Goal: Task Accomplishment & Management: Manage account settings

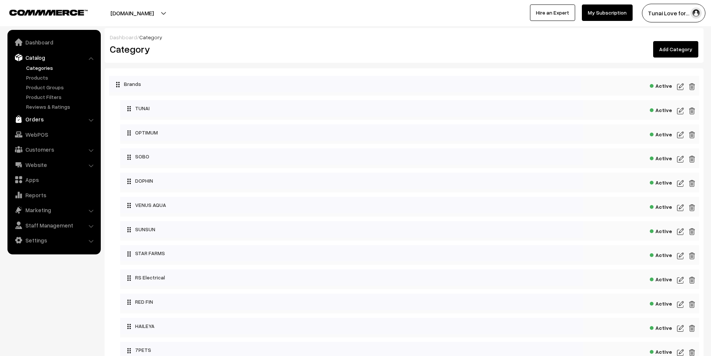
click at [38, 116] on link "Orders" at bounding box center [53, 118] width 89 height 13
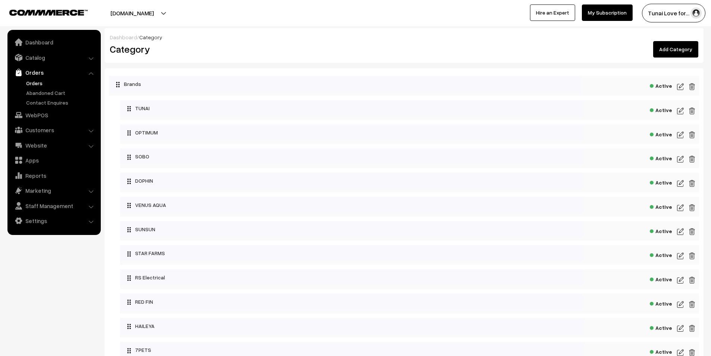
click at [33, 82] on link "Orders" at bounding box center [61, 83] width 74 height 8
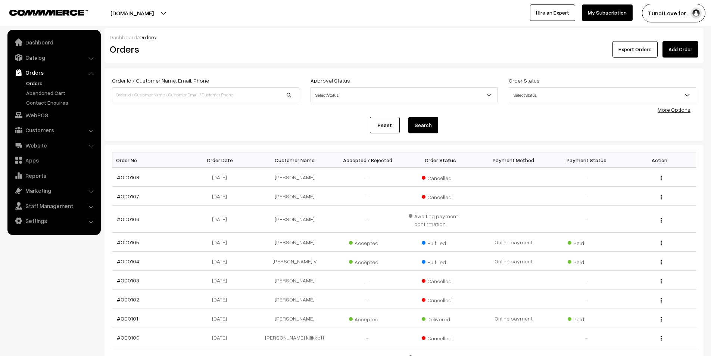
click at [36, 83] on link "Orders" at bounding box center [61, 83] width 74 height 8
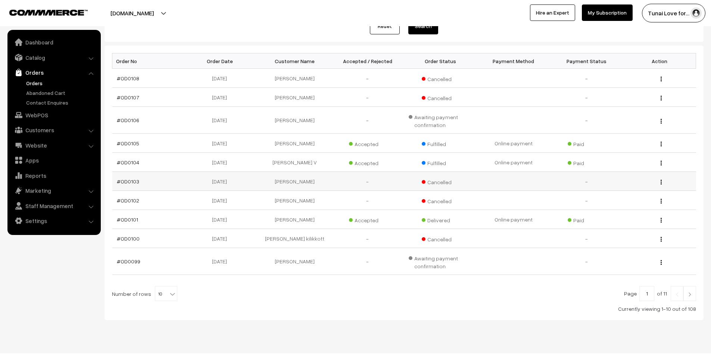
scroll to position [112, 0]
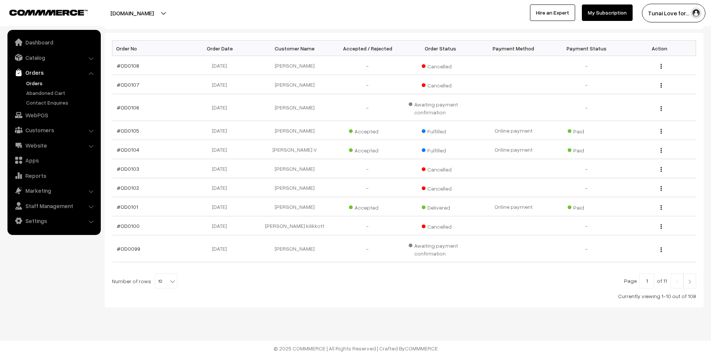
click at [171, 282] on b at bounding box center [172, 280] width 7 height 7
select select "50"
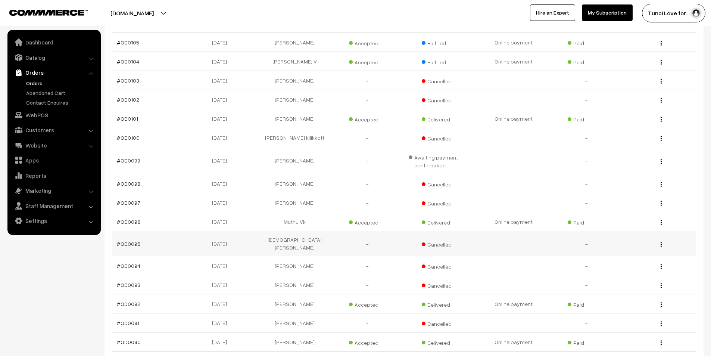
scroll to position [187, 0]
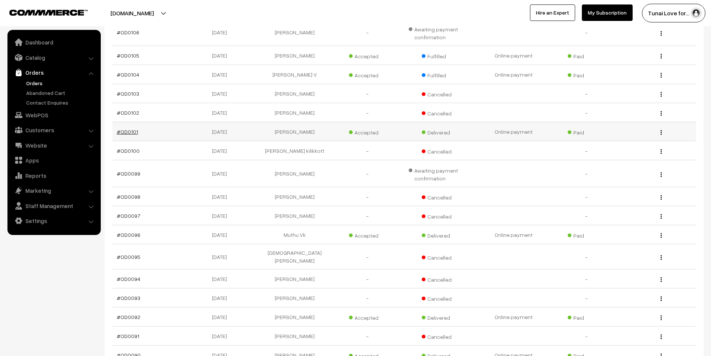
click at [129, 131] on link "#OD0101" at bounding box center [127, 131] width 21 height 6
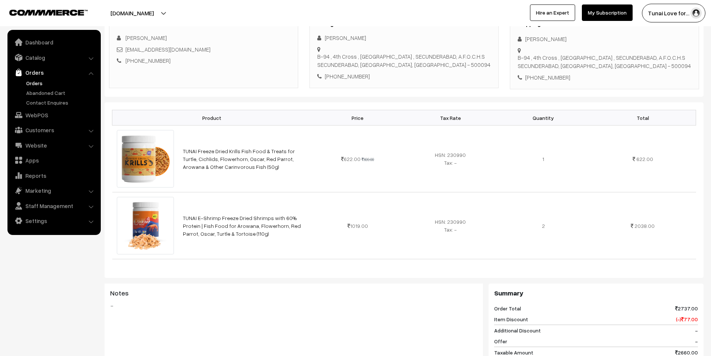
scroll to position [112, 0]
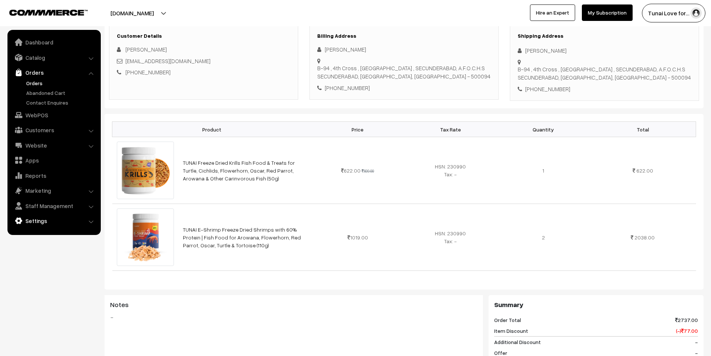
click at [47, 219] on link "Settings" at bounding box center [53, 220] width 89 height 13
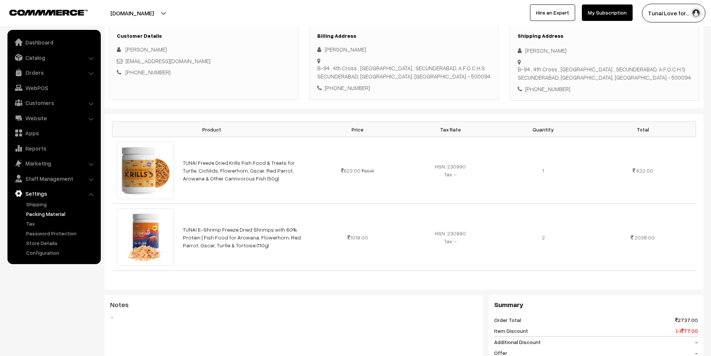
click at [37, 214] on link "Packing Material" at bounding box center [61, 214] width 74 height 8
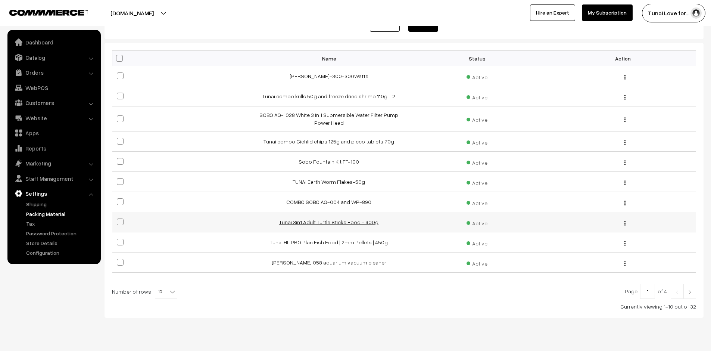
scroll to position [108, 0]
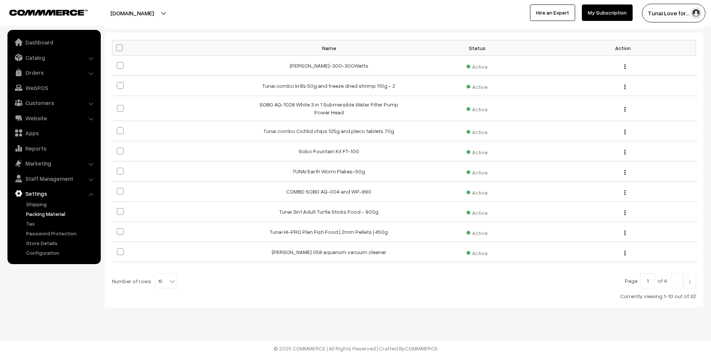
click at [169, 277] on b at bounding box center [172, 280] width 7 height 7
select select "50"
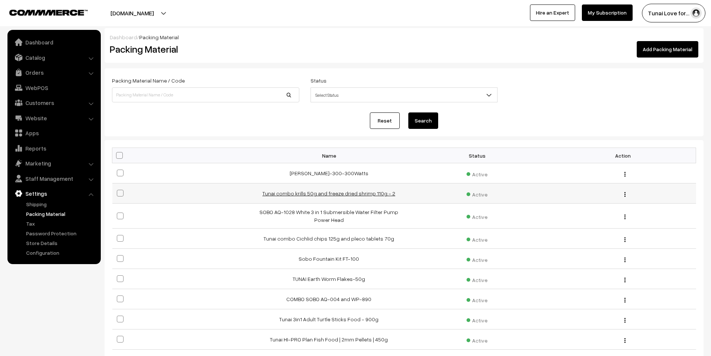
click at [292, 193] on link "Tunai combo krills 50g and freeze dried shrimp 110g - 2" at bounding box center [328, 193] width 133 height 6
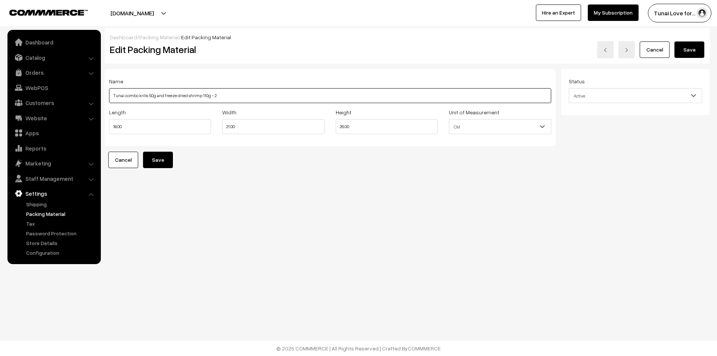
drag, startPoint x: 163, startPoint y: 94, endPoint x: 174, endPoint y: 96, distance: 10.9
click at [174, 96] on input "Tunai combo krills 50g and freeze dried shrimp 110g - 2" at bounding box center [330, 95] width 442 height 15
click at [165, 95] on input "Tunai combo krills 50g and freeze dried shrimp 110g - 2" at bounding box center [330, 95] width 442 height 15
drag, startPoint x: 163, startPoint y: 94, endPoint x: 208, endPoint y: 96, distance: 45.2
click at [208, 96] on input "Tunai combo krills 50g and freeze dried shrimp 110g - 2" at bounding box center [330, 95] width 442 height 15
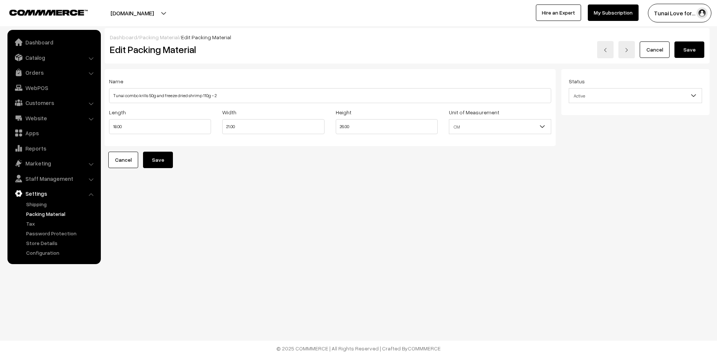
click at [655, 49] on link "Cancel" at bounding box center [655, 49] width 30 height 16
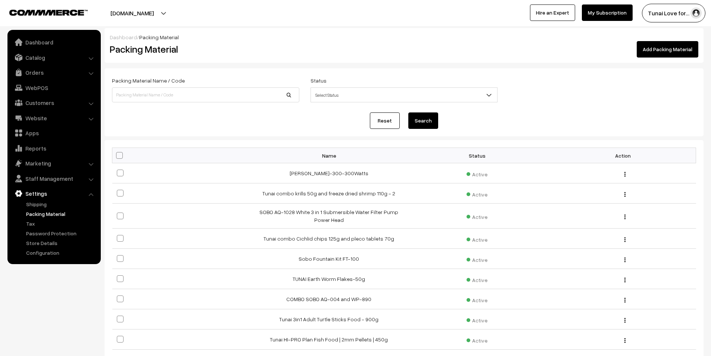
click at [676, 49] on link "Add Packing Material" at bounding box center [668, 49] width 62 height 16
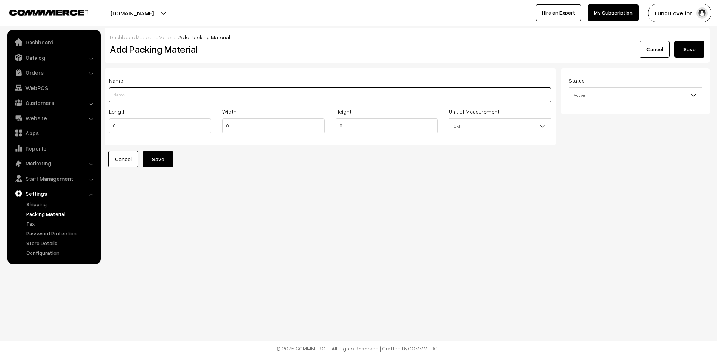
click at [151, 96] on input "Length" at bounding box center [330, 94] width 442 height 15
paste input "freeze dried shrimp 110g"
click at [112, 94] on input "freeze dried shrimp 110g" at bounding box center [330, 94] width 442 height 15
click at [170, 95] on input "Freeze dried shrimp 110g" at bounding box center [330, 94] width 442 height 15
type input "Freeze dried shrimp 110g"
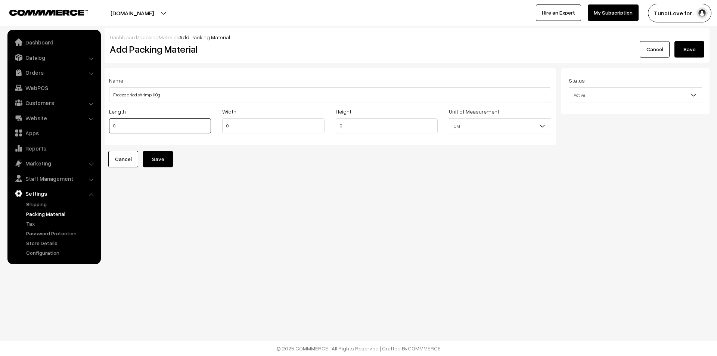
drag, startPoint x: 120, startPoint y: 124, endPoint x: 113, endPoint y: 124, distance: 7.5
click at [113, 124] on input "0" at bounding box center [160, 125] width 102 height 15
drag, startPoint x: 346, startPoint y: 126, endPoint x: 330, endPoint y: 125, distance: 15.4
click at [330, 125] on div "Height 0" at bounding box center [386, 122] width 113 height 31
type input "21"
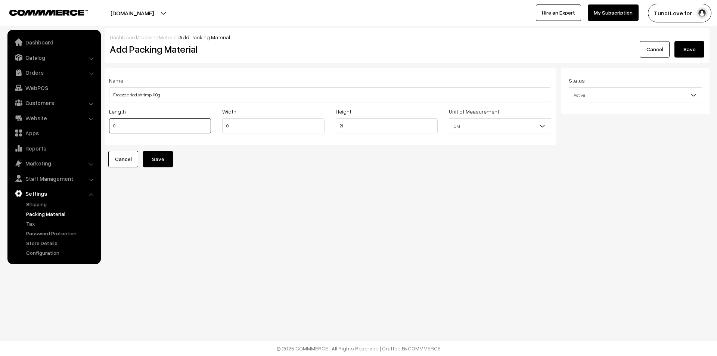
click at [112, 126] on input "0" at bounding box center [160, 125] width 102 height 15
type input "12"
drag, startPoint x: 232, startPoint y: 127, endPoint x: 221, endPoint y: 125, distance: 11.4
click at [221, 125] on div "Width 0" at bounding box center [273, 122] width 113 height 31
type input "12"
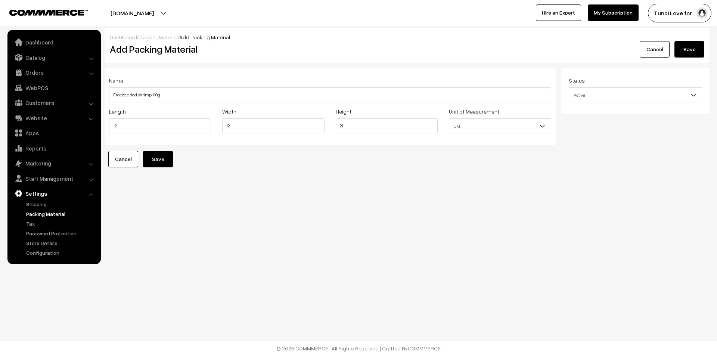
click at [162, 155] on button "Save" at bounding box center [158, 159] width 30 height 16
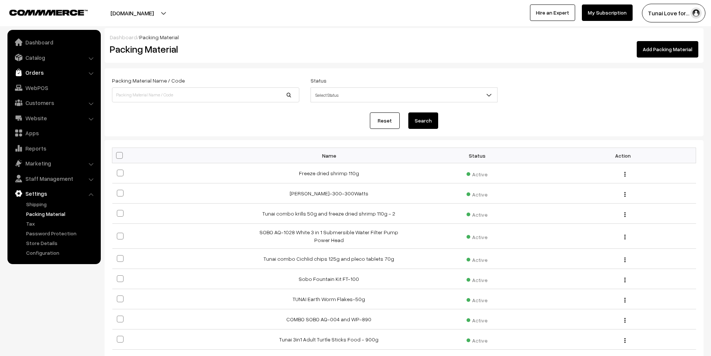
click at [38, 70] on link "Orders" at bounding box center [53, 72] width 89 height 13
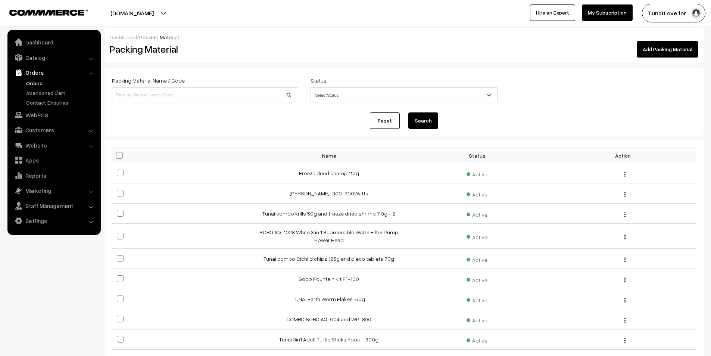
click at [31, 84] on link "Orders" at bounding box center [61, 83] width 74 height 8
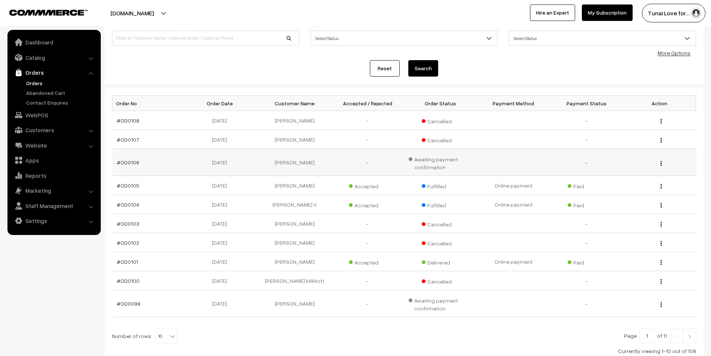
scroll to position [75, 0]
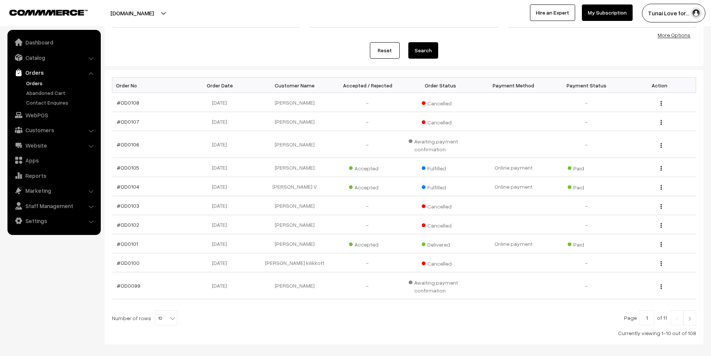
click at [169, 319] on b at bounding box center [172, 317] width 7 height 7
select select "50"
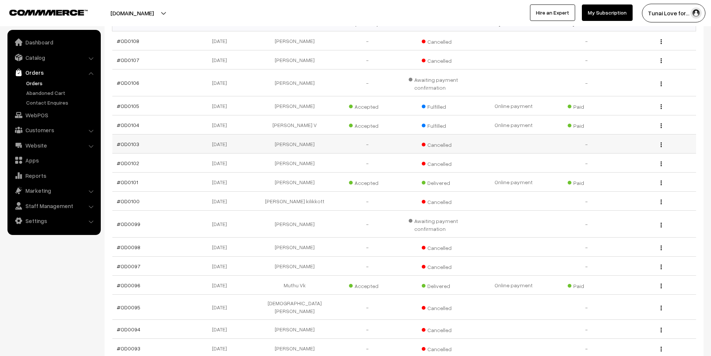
scroll to position [149, 0]
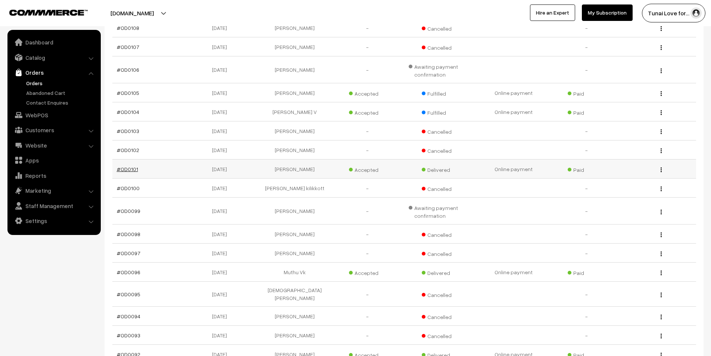
click at [128, 168] on link "#OD0101" at bounding box center [127, 169] width 21 height 6
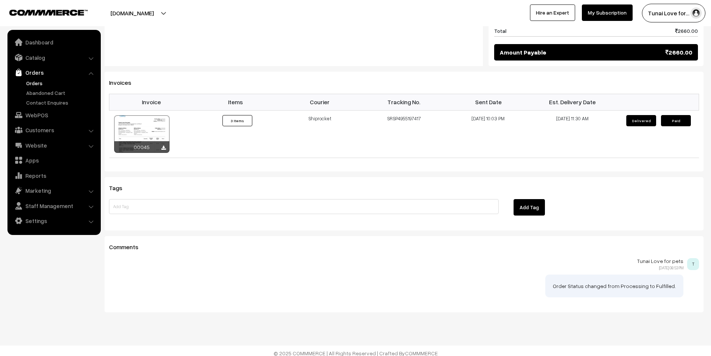
scroll to position [501, 0]
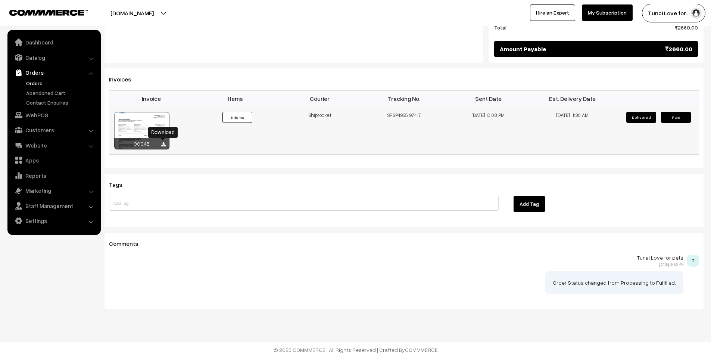
click at [164, 143] on icon at bounding box center [163, 144] width 4 height 5
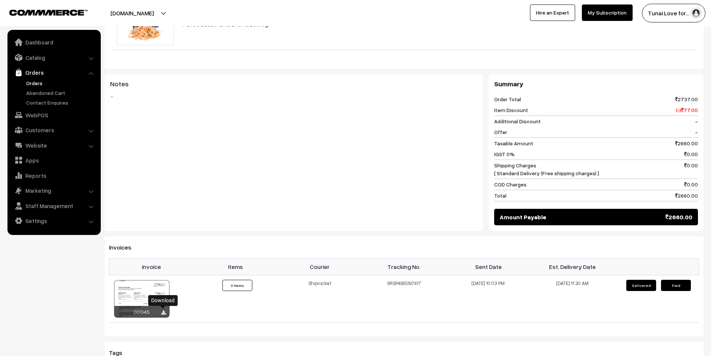
scroll to position [314, 0]
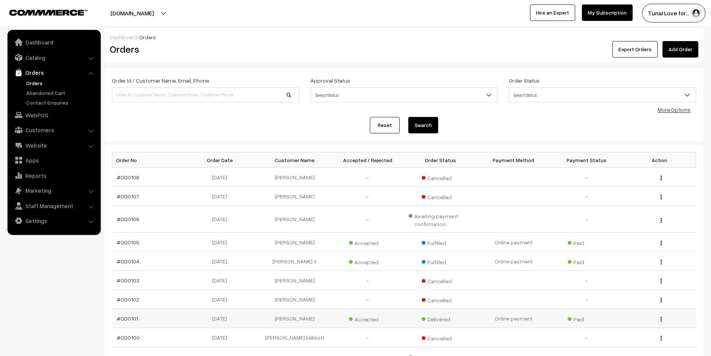
scroll to position [149, 0]
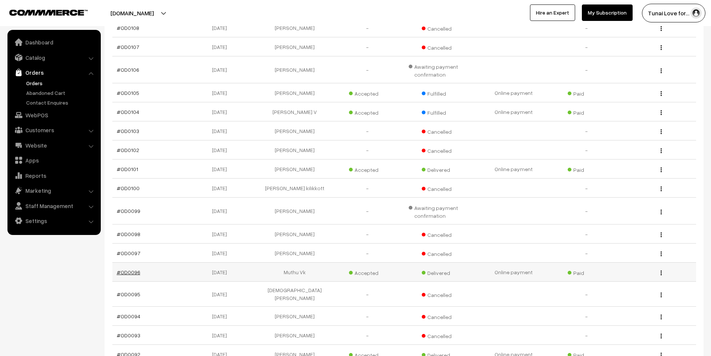
click at [130, 273] on link "#OD0096" at bounding box center [129, 272] width 24 height 6
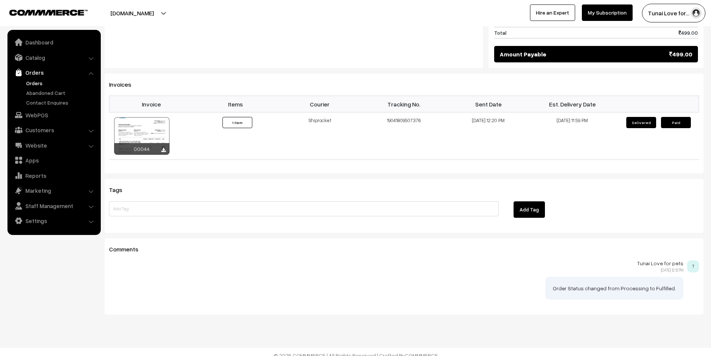
scroll to position [434, 0]
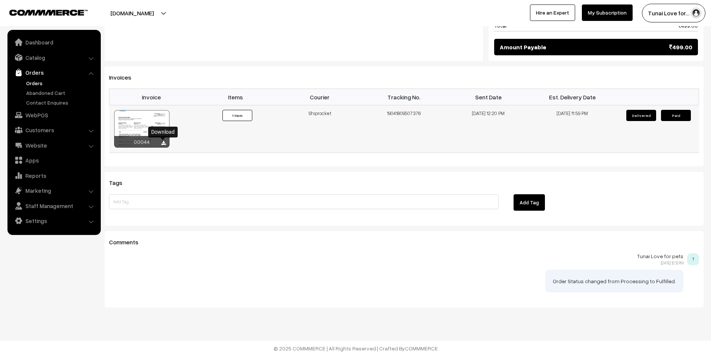
click at [164, 143] on icon at bounding box center [163, 143] width 4 height 5
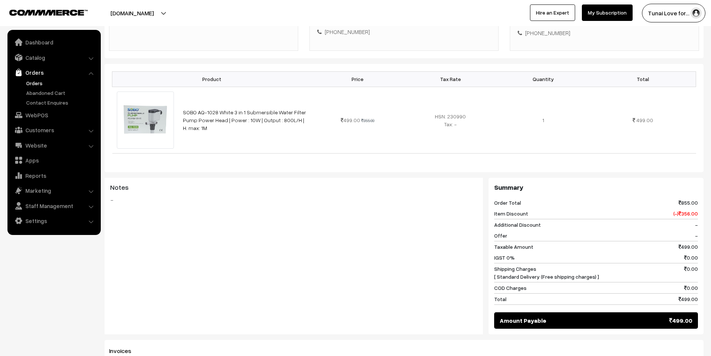
scroll to position [136, 0]
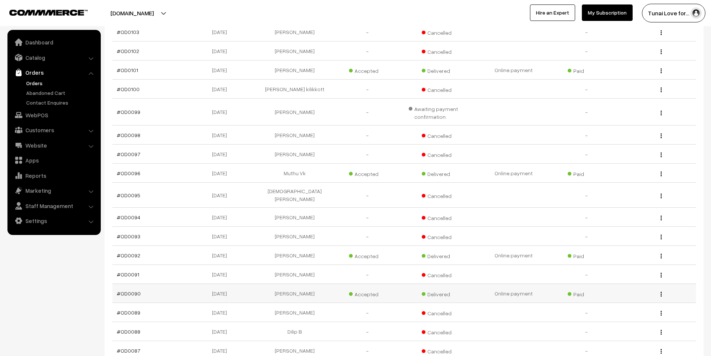
scroll to position [261, 0]
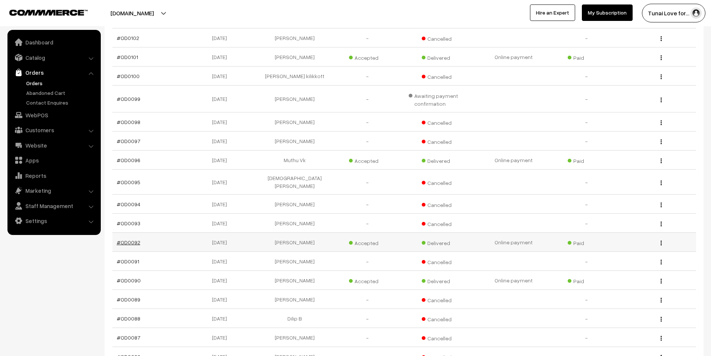
click at [134, 239] on link "#OD0092" at bounding box center [129, 242] width 24 height 6
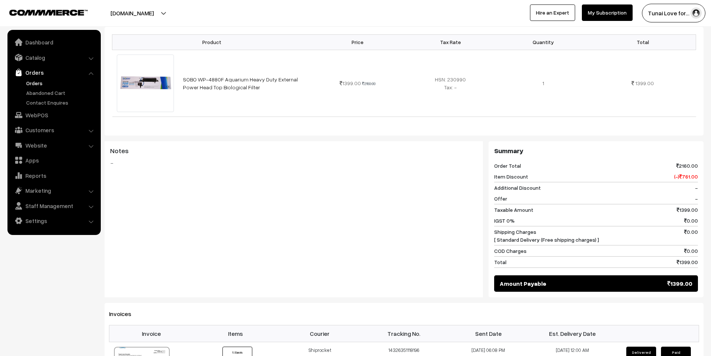
scroll to position [336, 0]
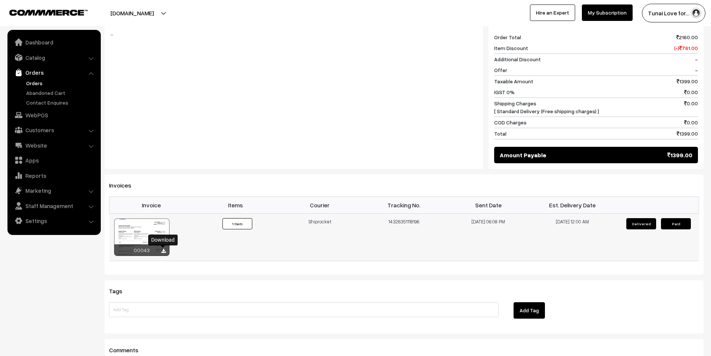
click at [163, 250] on icon at bounding box center [163, 251] width 4 height 5
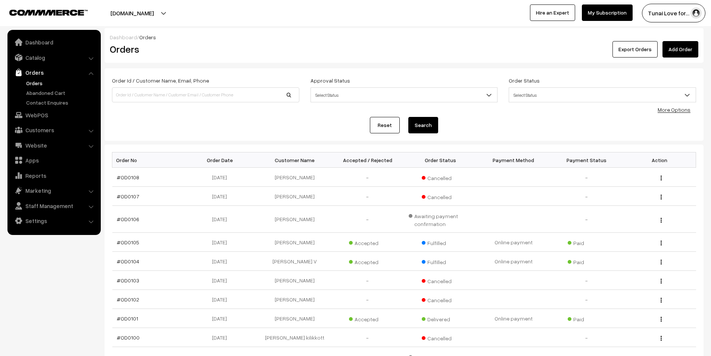
scroll to position [261, 0]
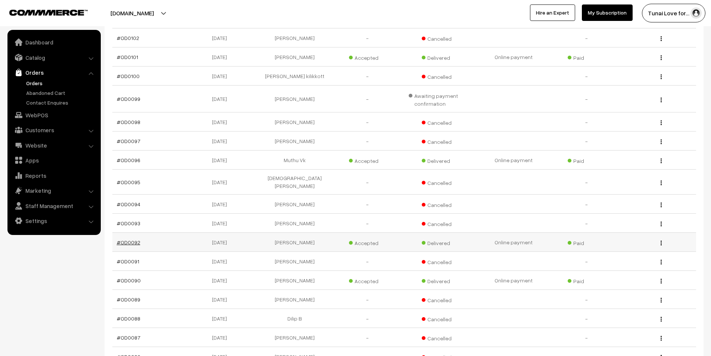
click at [136, 239] on link "#OD0092" at bounding box center [129, 242] width 24 height 6
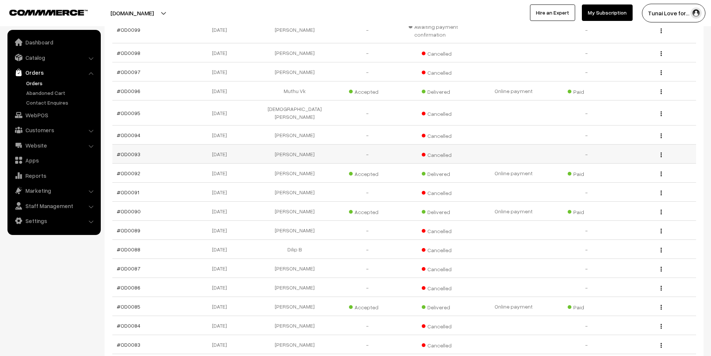
scroll to position [336, 0]
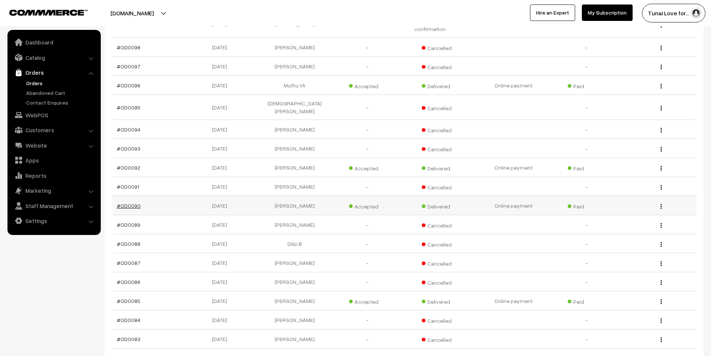
click at [129, 202] on link "#OD0090" at bounding box center [129, 205] width 24 height 6
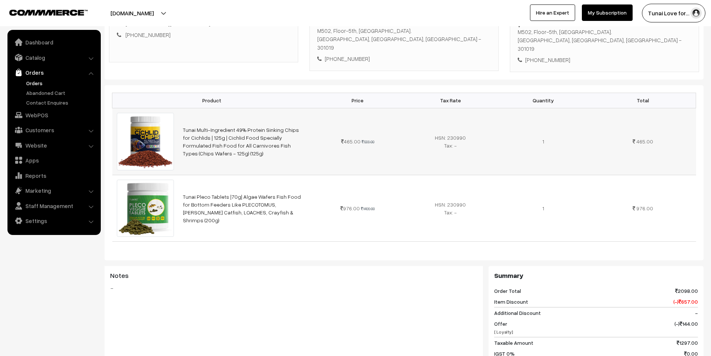
scroll to position [411, 0]
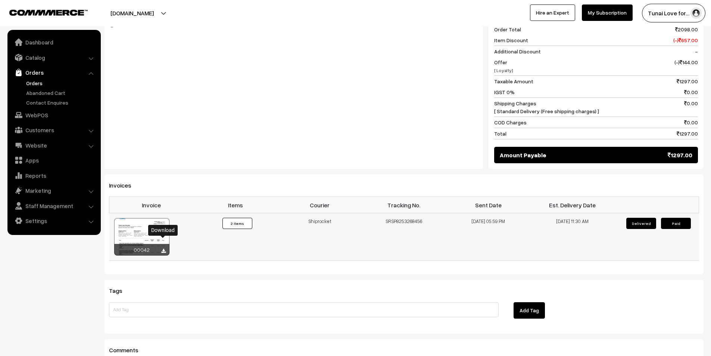
click at [164, 249] on icon at bounding box center [163, 251] width 4 height 5
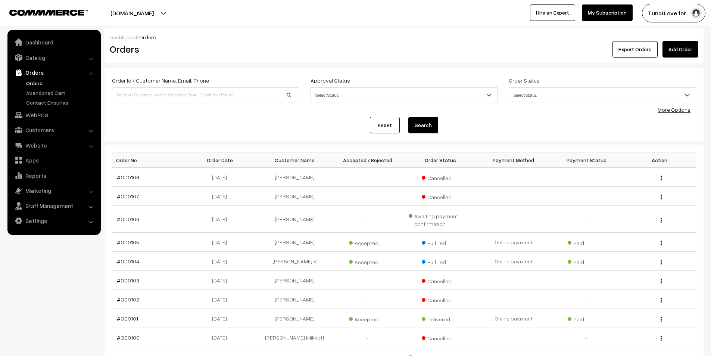
scroll to position [336, 0]
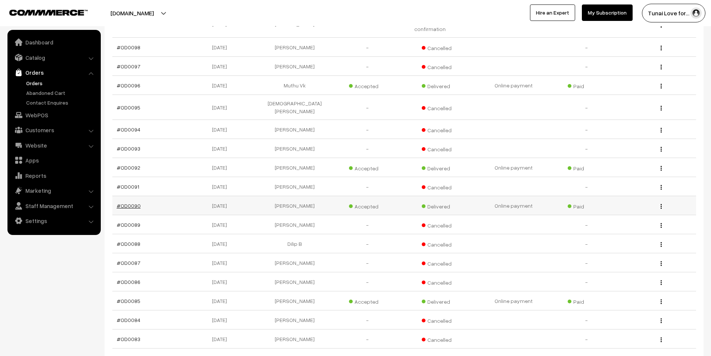
click at [135, 202] on link "#OD0090" at bounding box center [129, 205] width 24 height 6
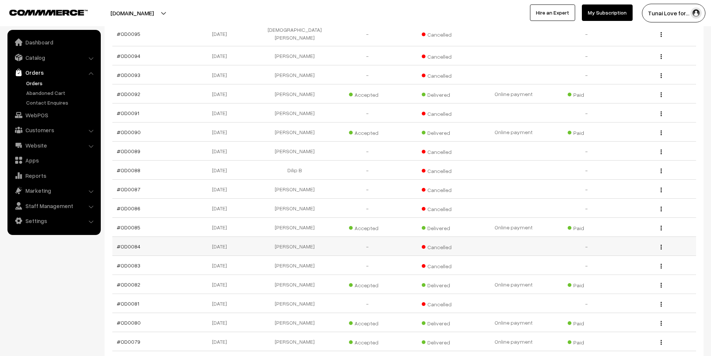
scroll to position [411, 0]
click at [132, 223] on link "#OD0085" at bounding box center [129, 226] width 24 height 6
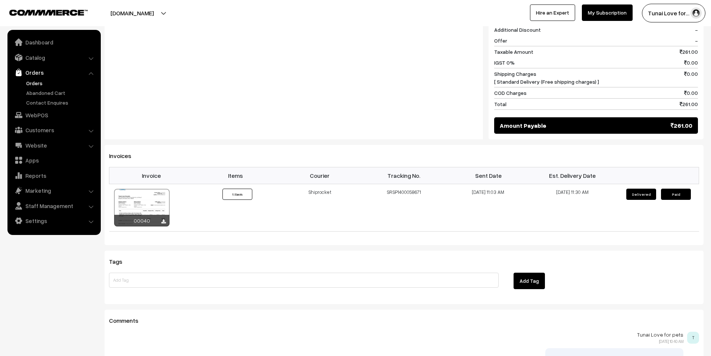
scroll to position [373, 0]
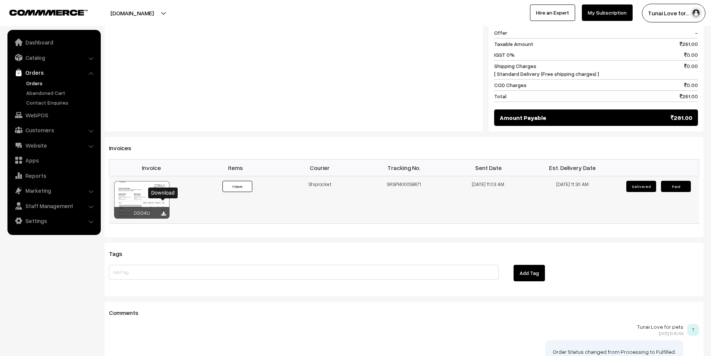
click at [162, 211] on icon at bounding box center [163, 213] width 4 height 5
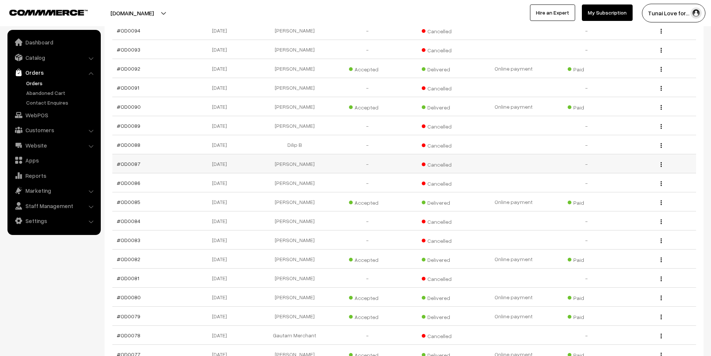
scroll to position [448, 0]
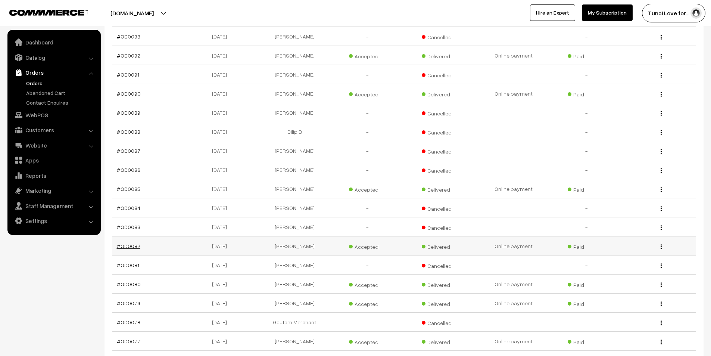
click at [134, 243] on link "#OD0082" at bounding box center [129, 246] width 24 height 6
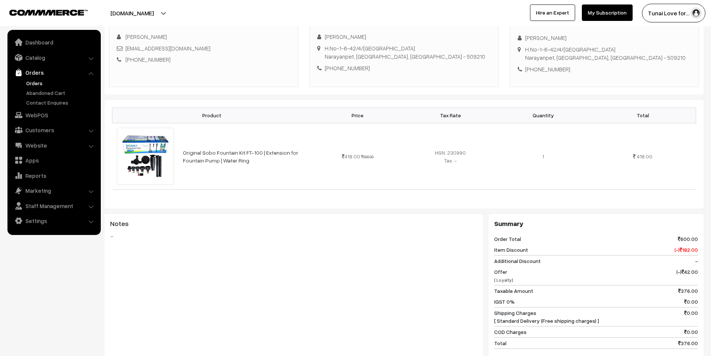
scroll to position [373, 0]
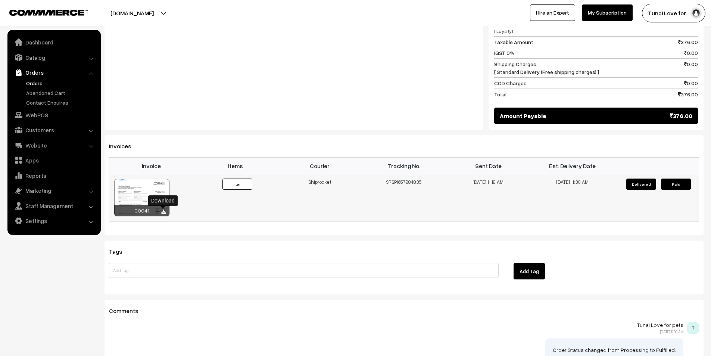
click at [163, 211] on icon at bounding box center [163, 211] width 4 height 5
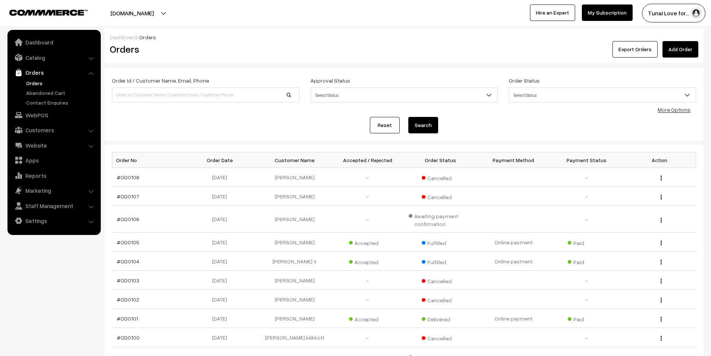
scroll to position [448, 0]
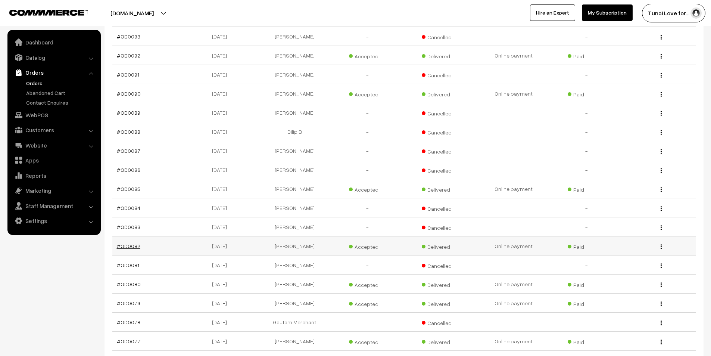
click at [134, 243] on link "#OD0082" at bounding box center [129, 246] width 24 height 6
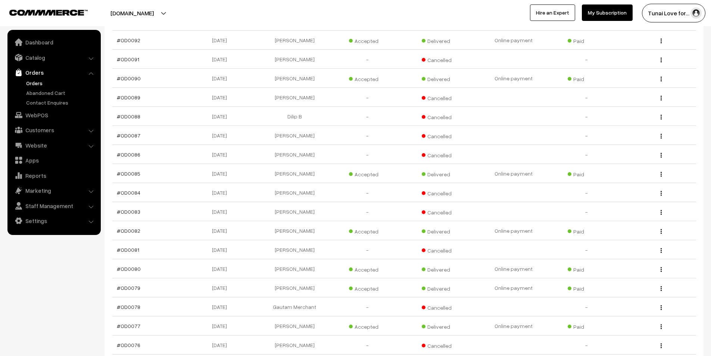
scroll to position [485, 0]
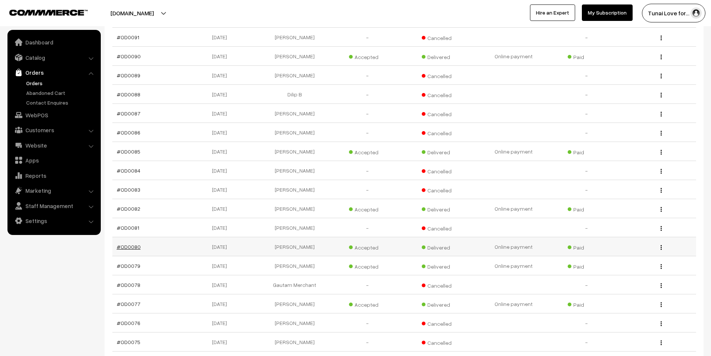
click at [133, 243] on link "#OD0080" at bounding box center [129, 246] width 24 height 6
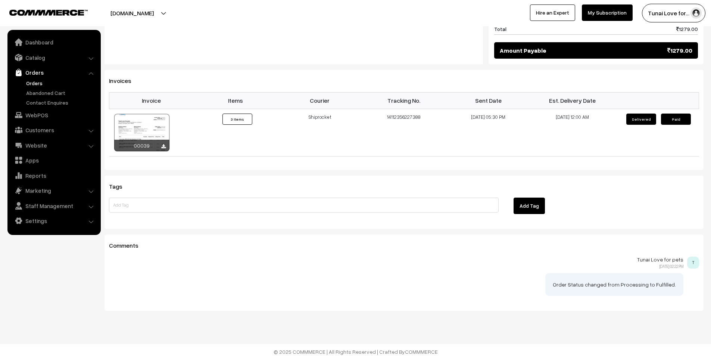
scroll to position [567, 0]
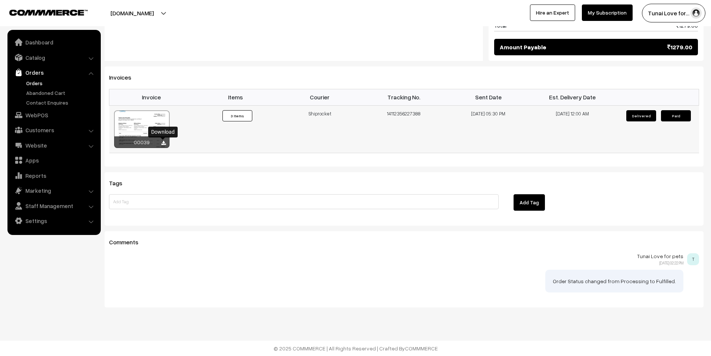
click at [163, 142] on icon at bounding box center [163, 143] width 4 height 5
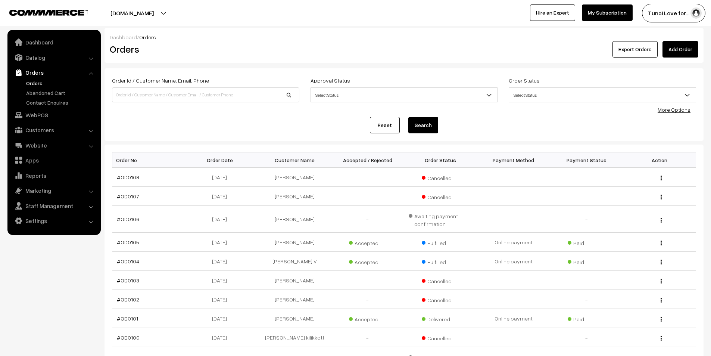
scroll to position [485, 0]
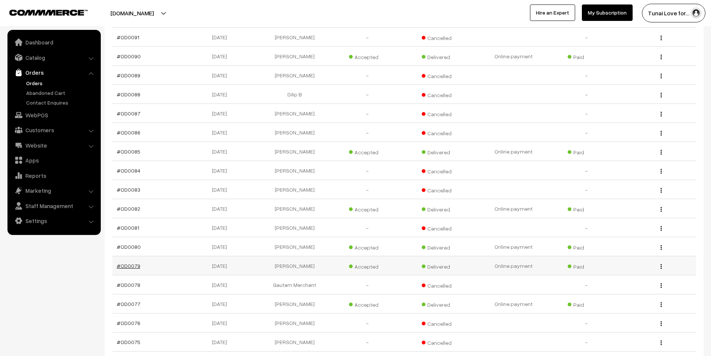
click at [134, 262] on link "#OD0079" at bounding box center [129, 265] width 24 height 6
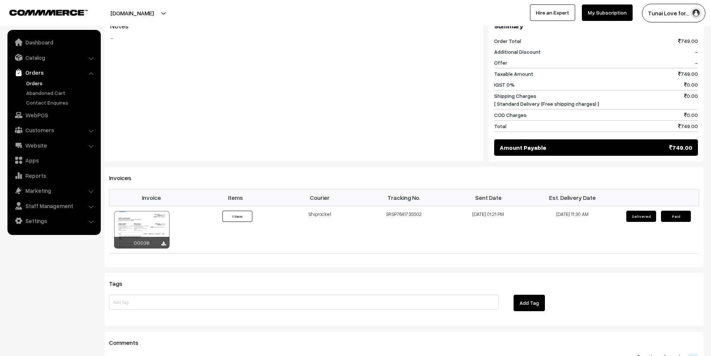
scroll to position [373, 0]
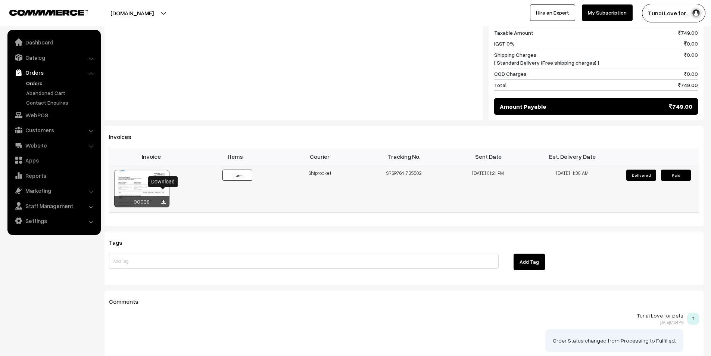
click at [163, 200] on icon at bounding box center [163, 202] width 4 height 5
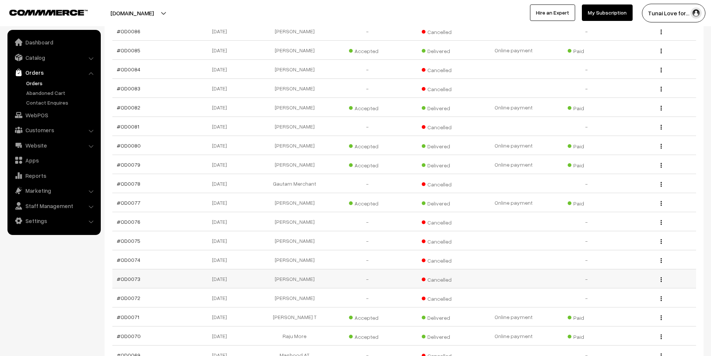
scroll to position [597, 0]
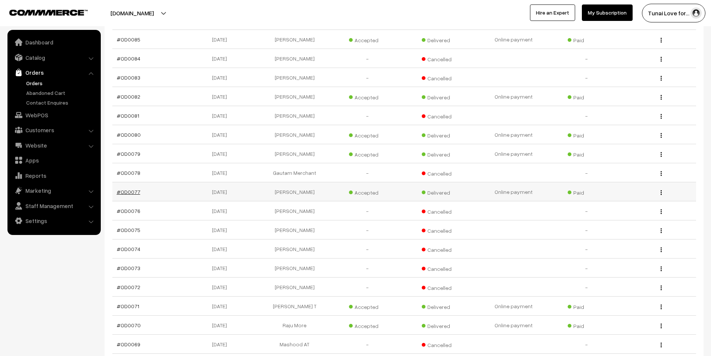
click at [132, 189] on link "#OD0077" at bounding box center [129, 192] width 24 height 6
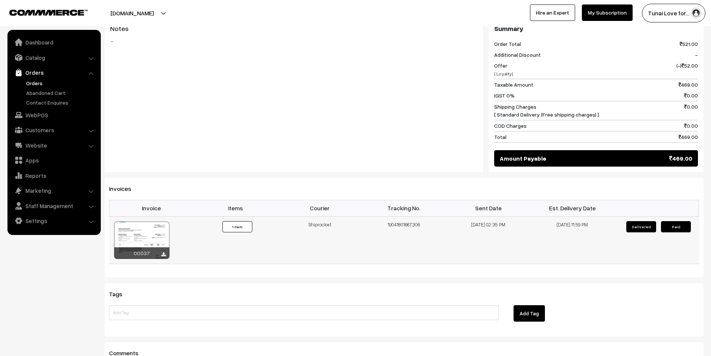
scroll to position [373, 0]
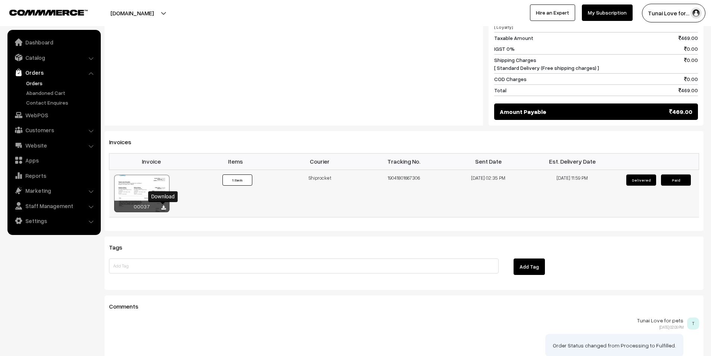
click at [164, 207] on icon at bounding box center [163, 207] width 4 height 5
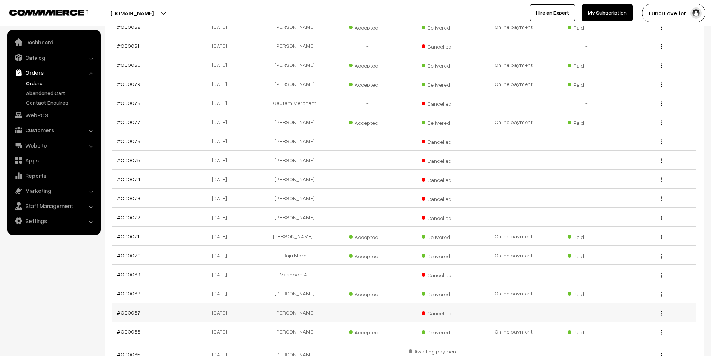
scroll to position [709, 0]
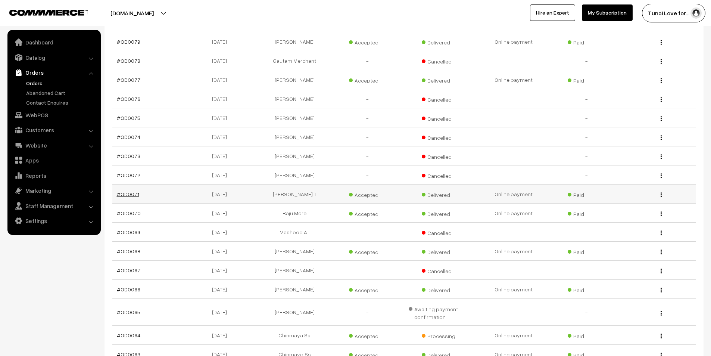
click at [130, 191] on link "#OD0071" at bounding box center [128, 194] width 22 height 6
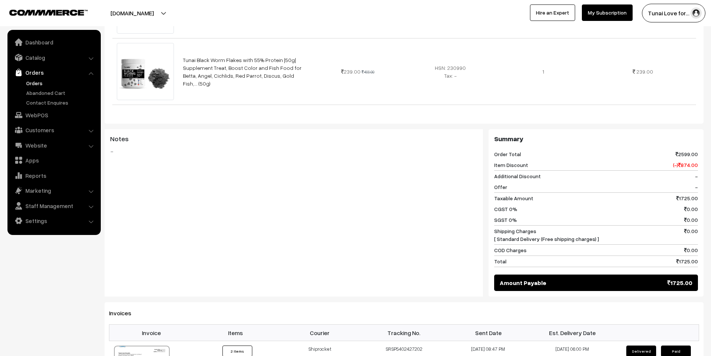
scroll to position [448, 0]
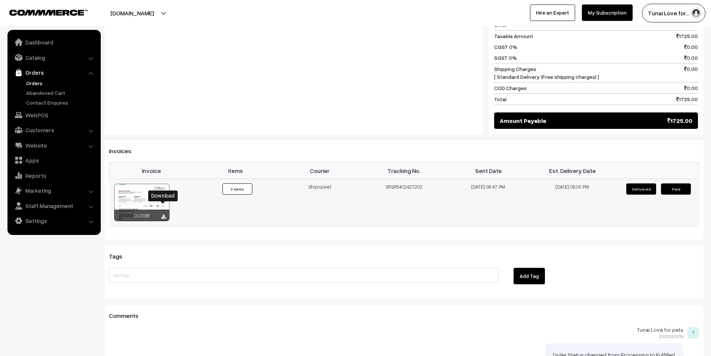
click at [162, 214] on icon at bounding box center [163, 216] width 4 height 5
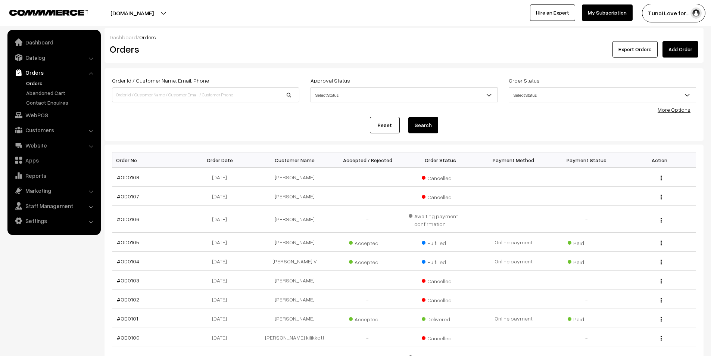
scroll to position [709, 0]
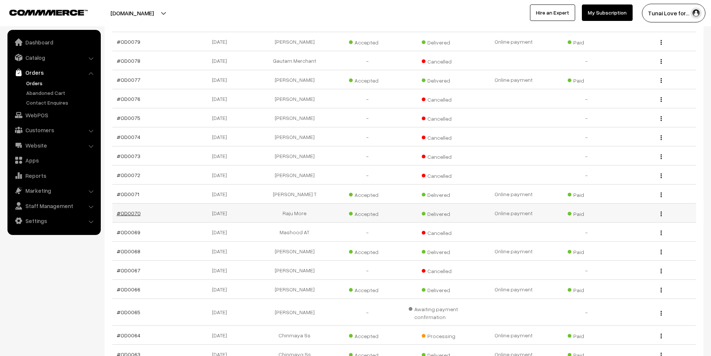
click at [131, 210] on link "#OD0070" at bounding box center [129, 213] width 24 height 6
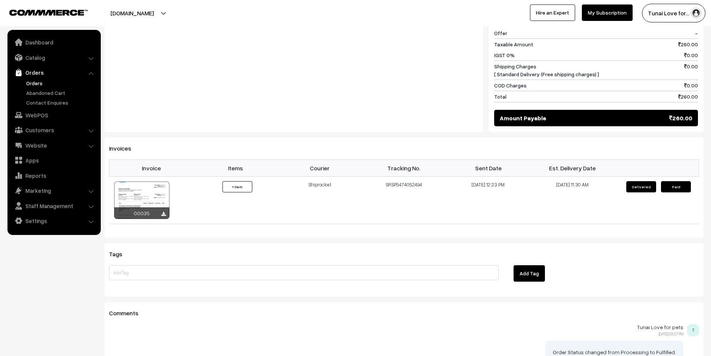
scroll to position [373, 0]
click at [164, 211] on icon at bounding box center [163, 213] width 4 height 5
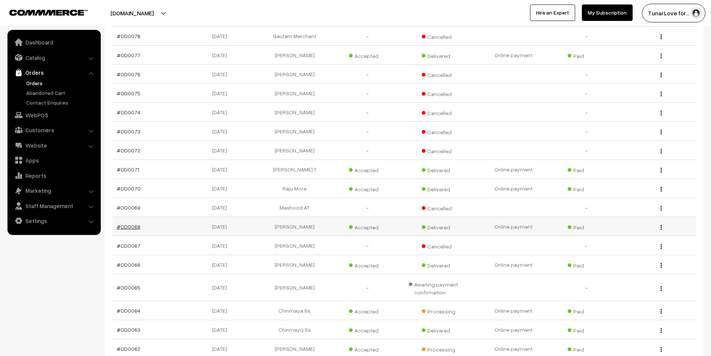
scroll to position [747, 0]
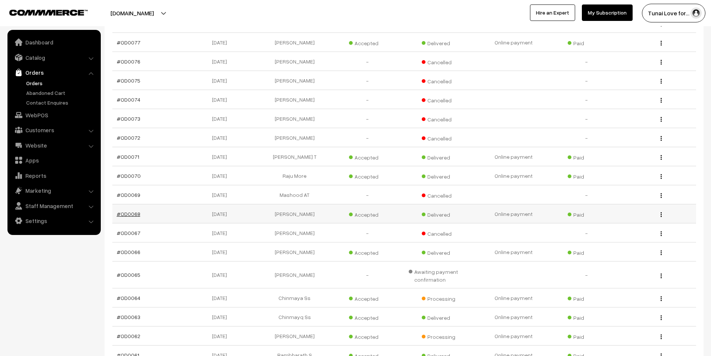
click at [134, 211] on link "#OD0068" at bounding box center [129, 214] width 24 height 6
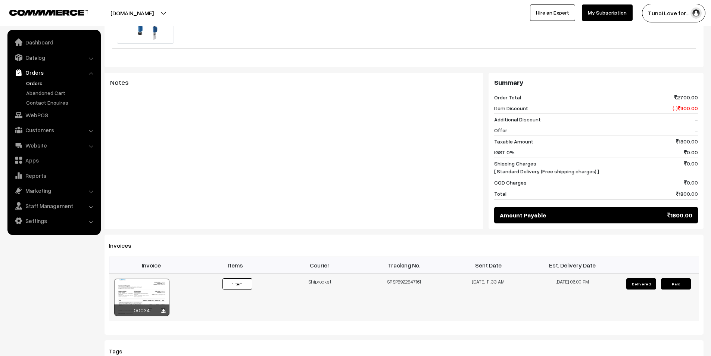
scroll to position [373, 0]
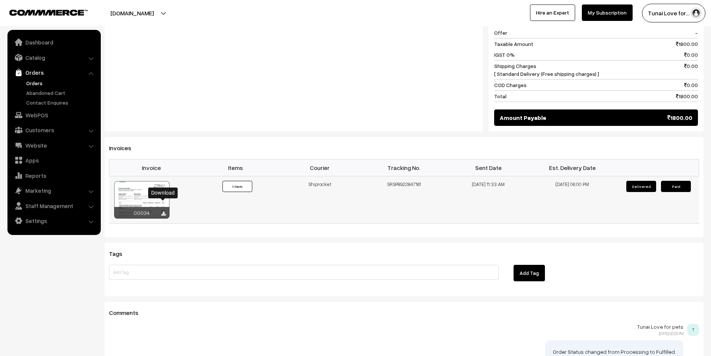
click at [162, 211] on icon at bounding box center [163, 213] width 4 height 5
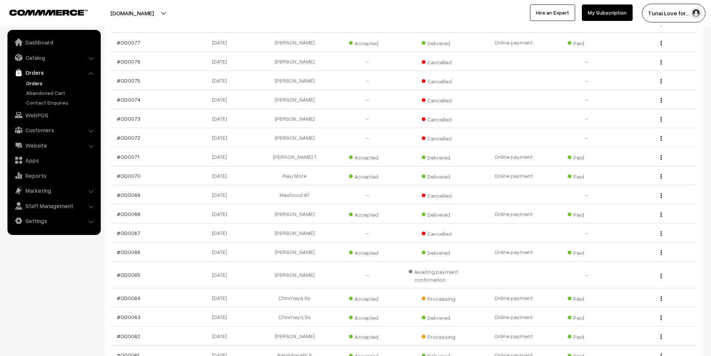
scroll to position [784, 0]
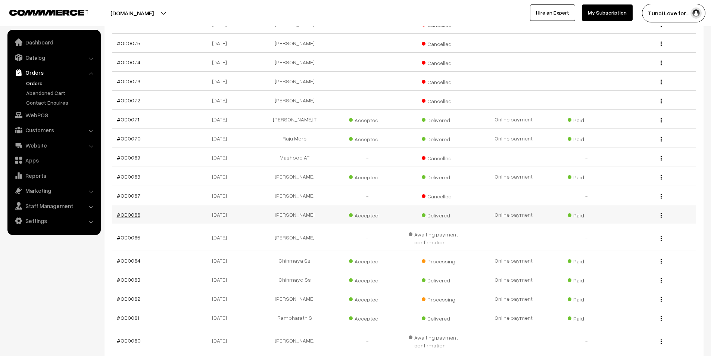
click at [133, 211] on link "#OD0066" at bounding box center [129, 214] width 24 height 6
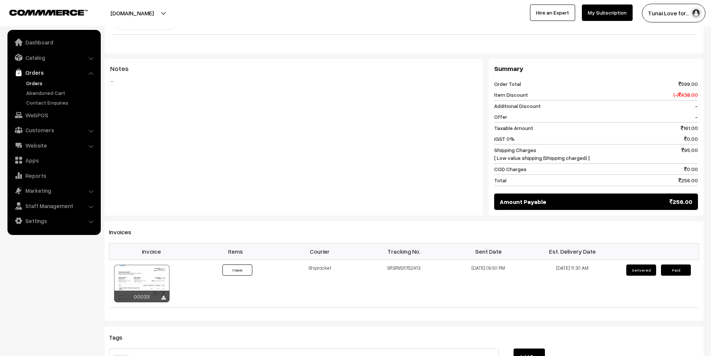
scroll to position [373, 0]
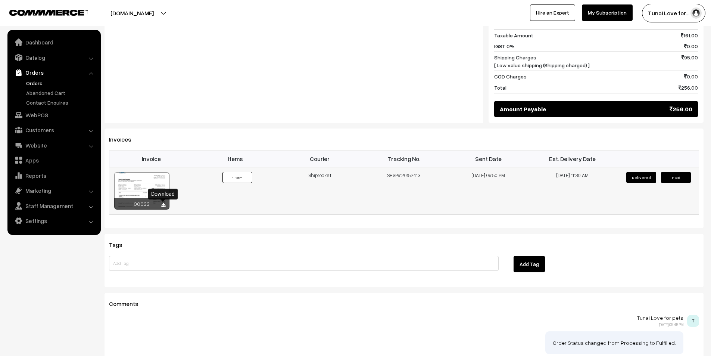
click at [164, 204] on icon at bounding box center [163, 205] width 4 height 5
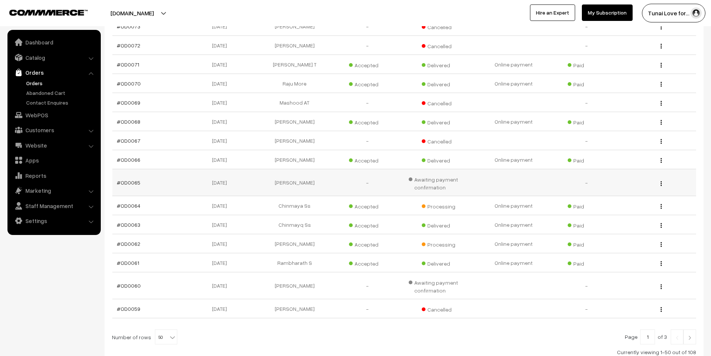
scroll to position [859, 0]
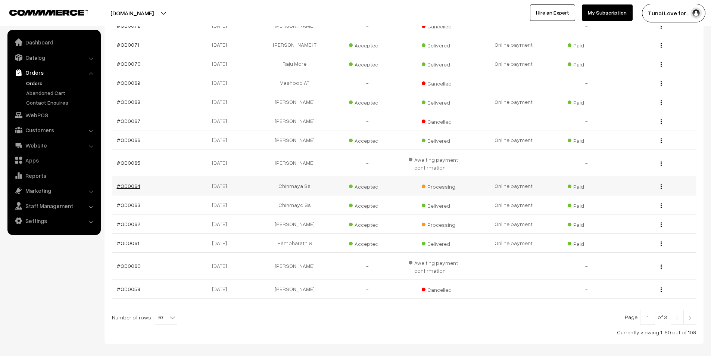
click at [134, 183] on link "#OD0064" at bounding box center [129, 186] width 24 height 6
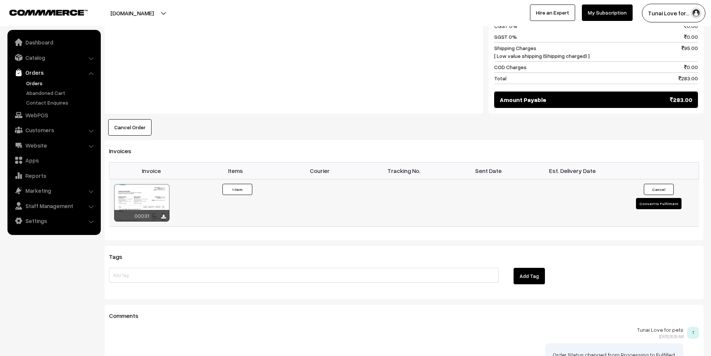
scroll to position [411, 0]
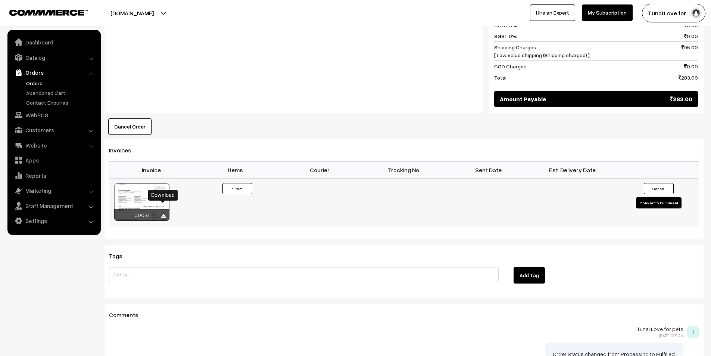
click at [162, 214] on icon at bounding box center [163, 216] width 4 height 5
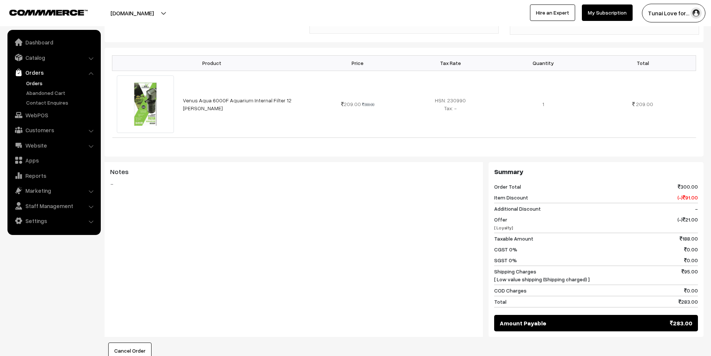
scroll to position [175, 0]
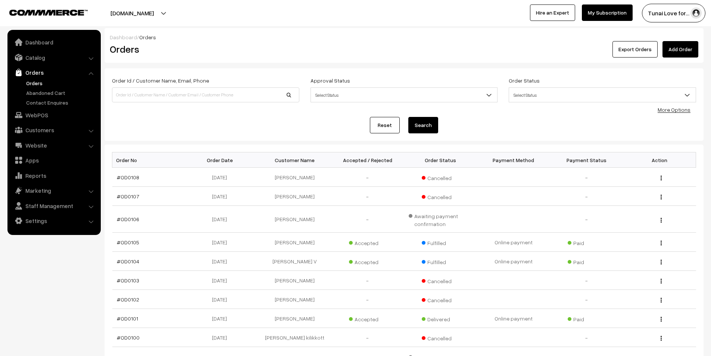
scroll to position [859, 0]
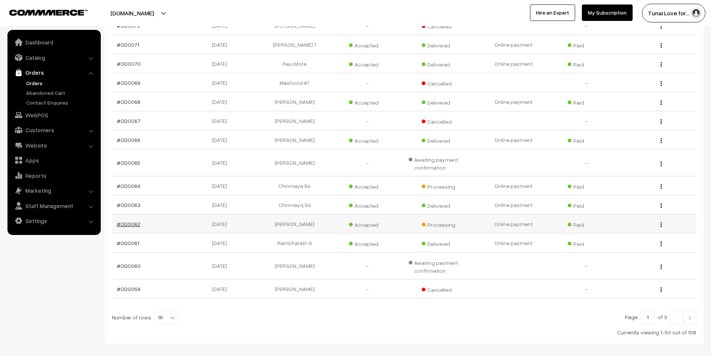
click at [134, 221] on link "#OD0062" at bounding box center [129, 224] width 24 height 6
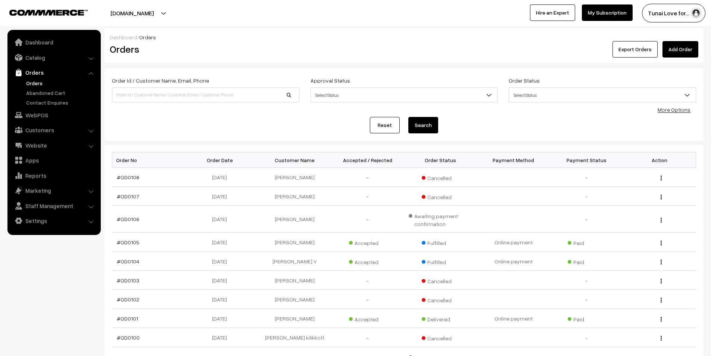
scroll to position [859, 0]
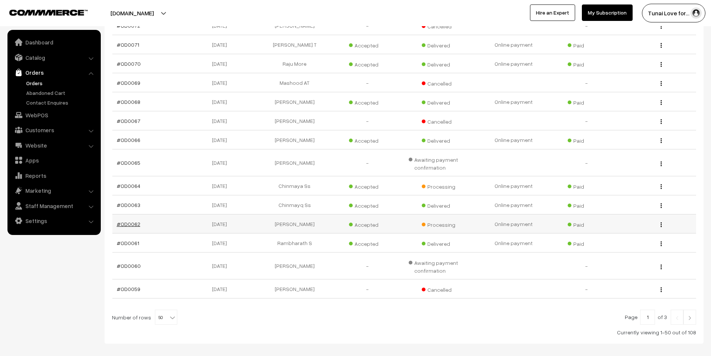
click at [133, 221] on link "#OD0062" at bounding box center [129, 224] width 24 height 6
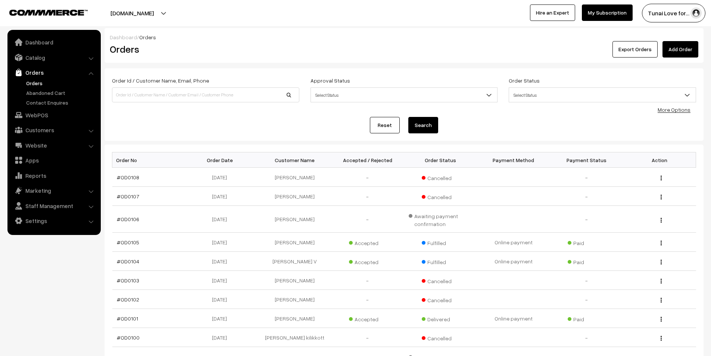
scroll to position [859, 0]
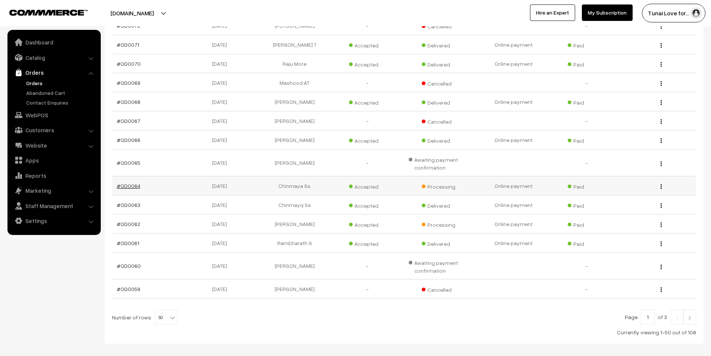
click at [133, 183] on link "#OD0064" at bounding box center [129, 186] width 24 height 6
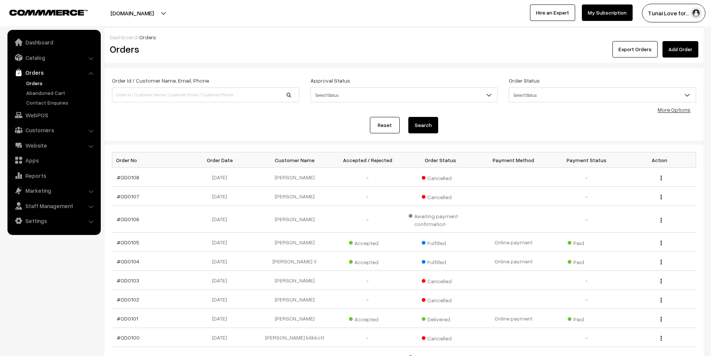
scroll to position [859, 0]
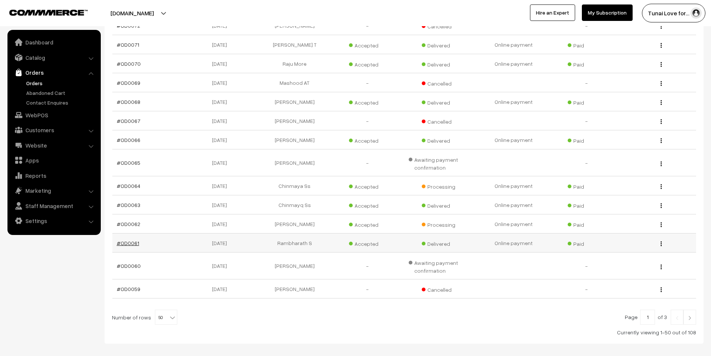
click at [132, 240] on link "#OD0061" at bounding box center [128, 243] width 22 height 6
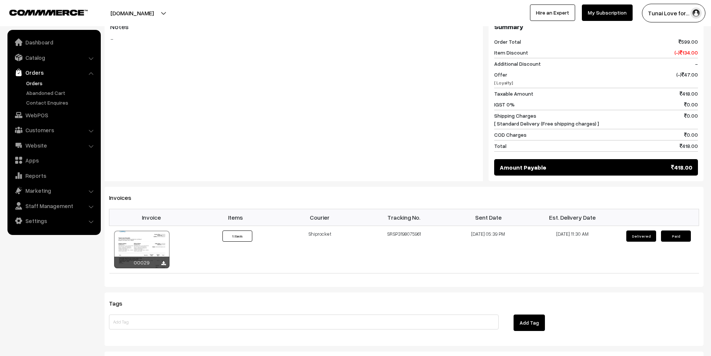
scroll to position [452, 0]
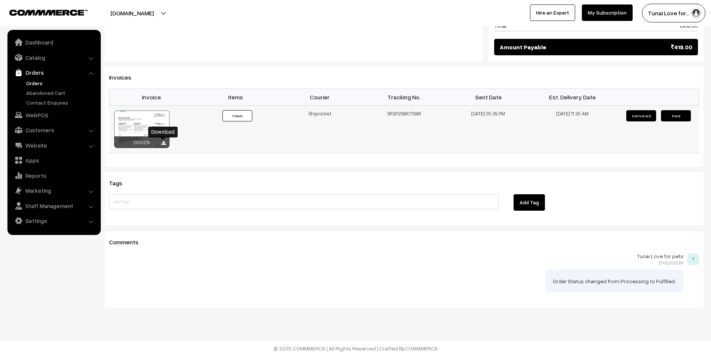
click at [164, 142] on icon at bounding box center [163, 143] width 4 height 5
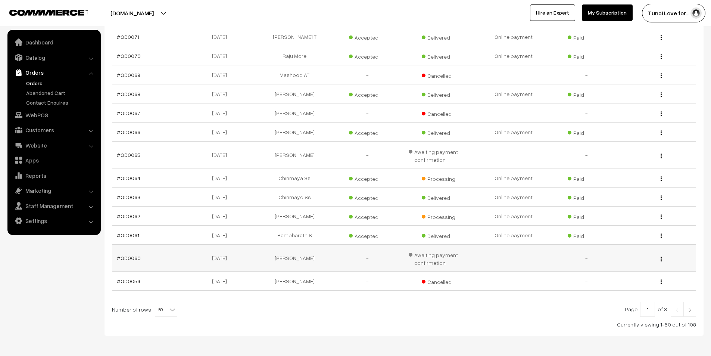
scroll to position [889, 0]
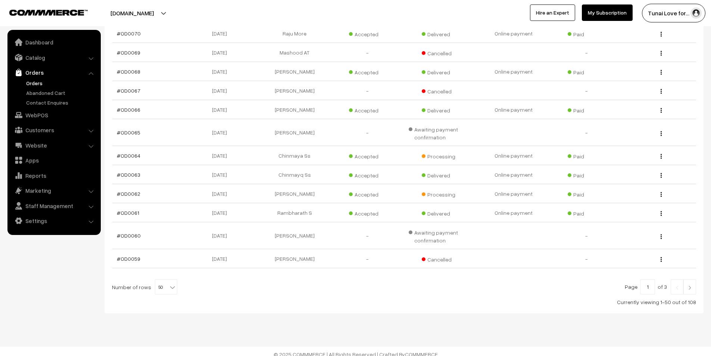
click at [692, 285] on img at bounding box center [690, 287] width 7 height 4
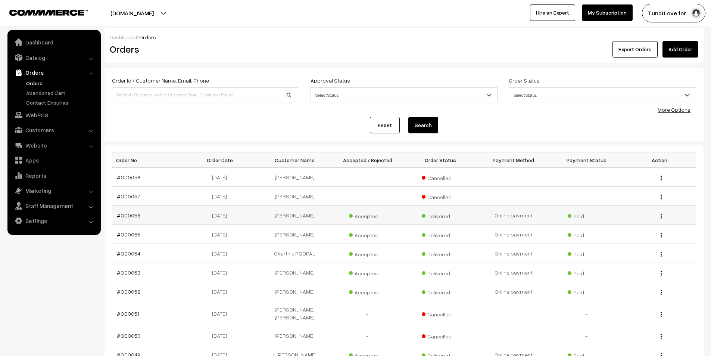
click at [131, 213] on link "#OD0056" at bounding box center [129, 215] width 24 height 6
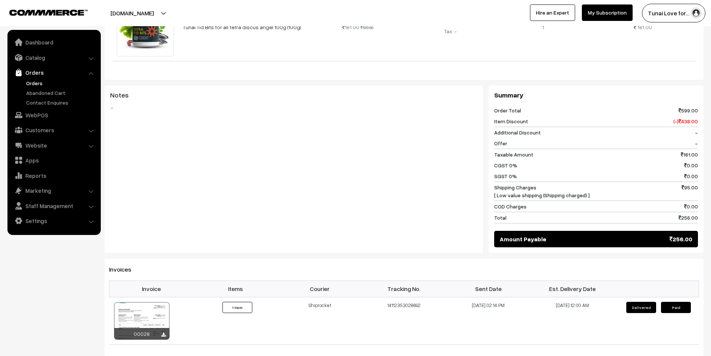
scroll to position [411, 0]
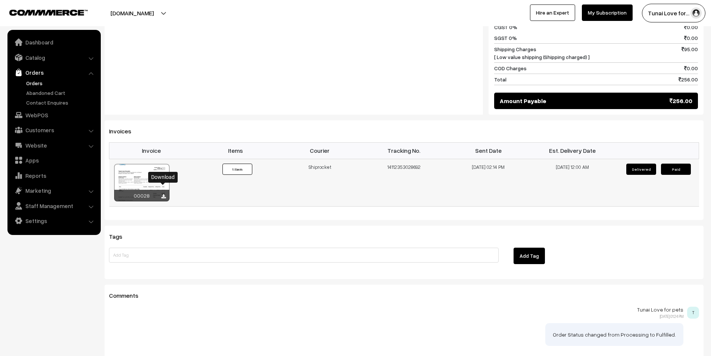
click at [162, 194] on icon at bounding box center [163, 196] width 4 height 5
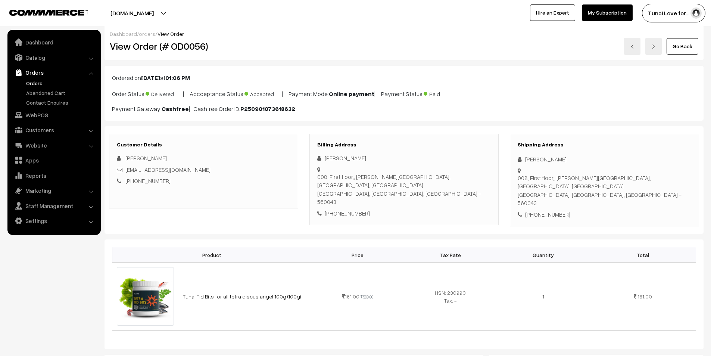
scroll to position [0, 0]
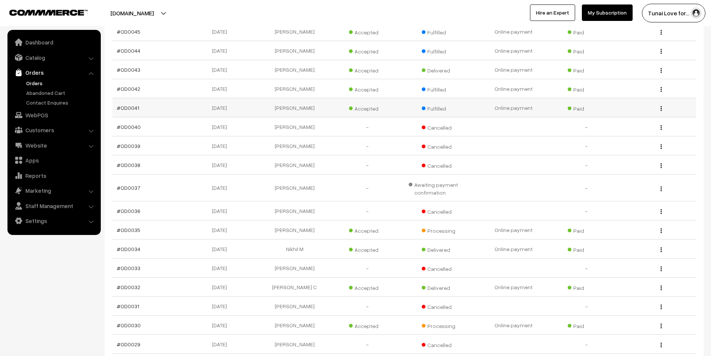
scroll to position [411, 0]
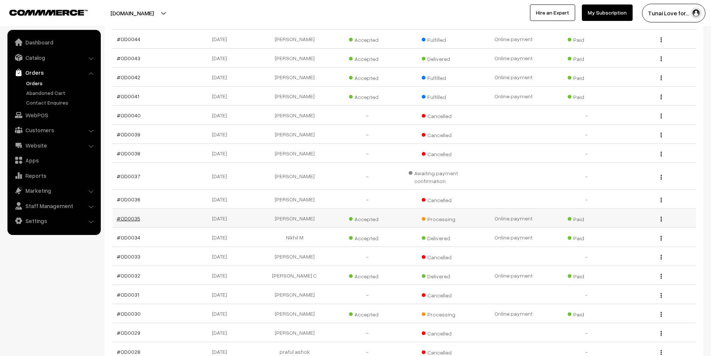
click at [130, 215] on link "#OD0035" at bounding box center [129, 218] width 24 height 6
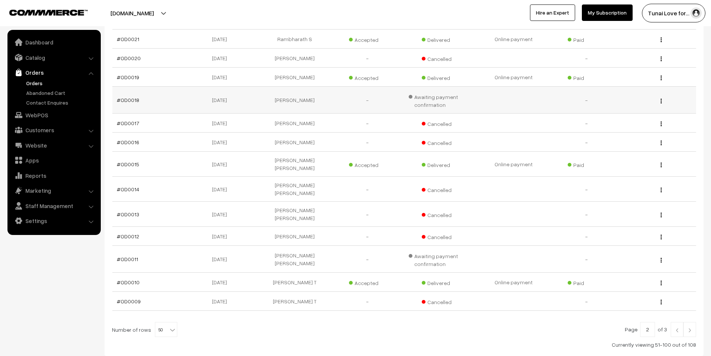
scroll to position [896, 0]
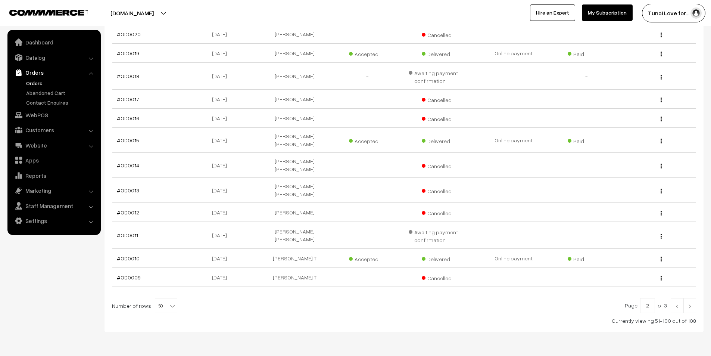
click at [675, 304] on img at bounding box center [677, 306] width 7 height 4
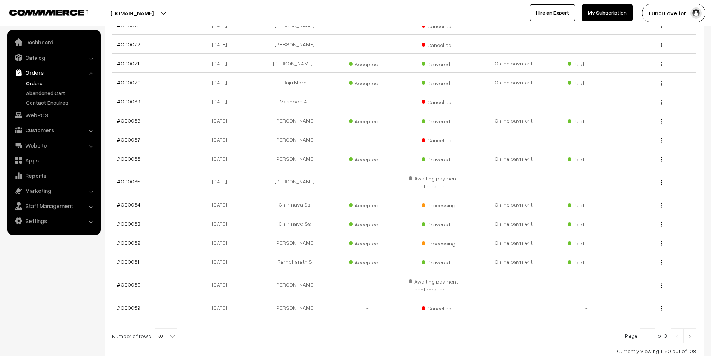
scroll to position [859, 0]
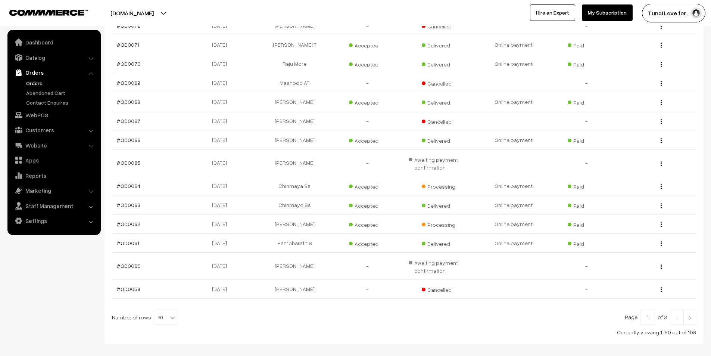
click at [32, 84] on link "Orders" at bounding box center [61, 83] width 74 height 8
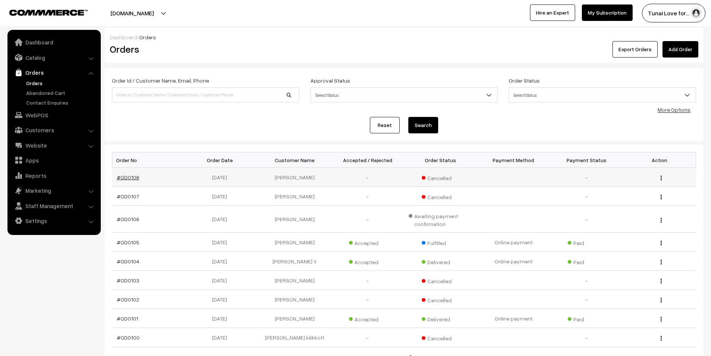
click at [132, 180] on link "#OD0108" at bounding box center [128, 177] width 22 height 6
click at [120, 177] on link "#OD0108" at bounding box center [128, 177] width 22 height 6
click at [134, 243] on link "#OD0105" at bounding box center [128, 242] width 22 height 6
click at [35, 84] on link "Orders" at bounding box center [61, 83] width 74 height 8
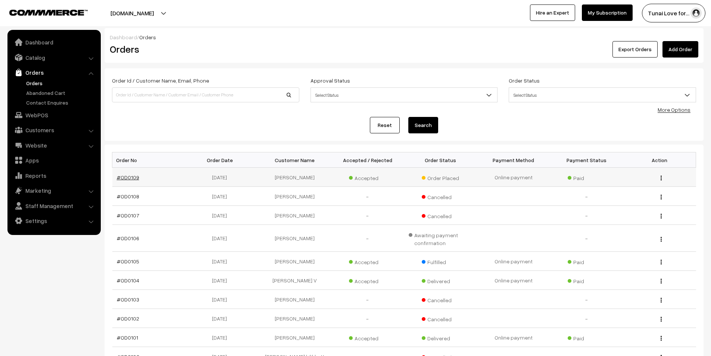
click at [133, 178] on link "#OD0109" at bounding box center [128, 177] width 22 height 6
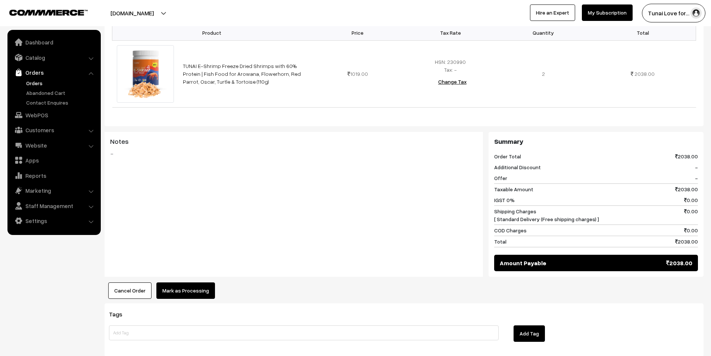
scroll to position [266, 0]
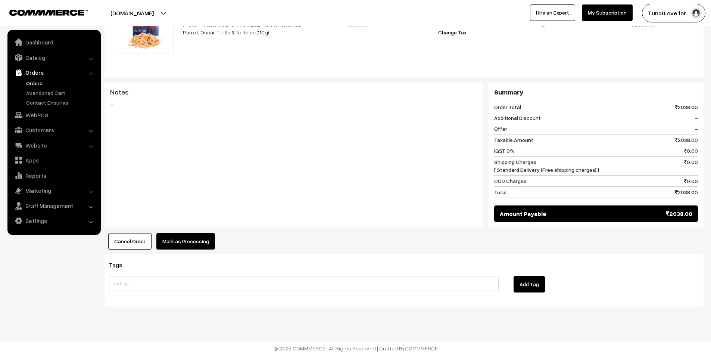
click at [195, 240] on button "Mark as Processing" at bounding box center [185, 241] width 59 height 16
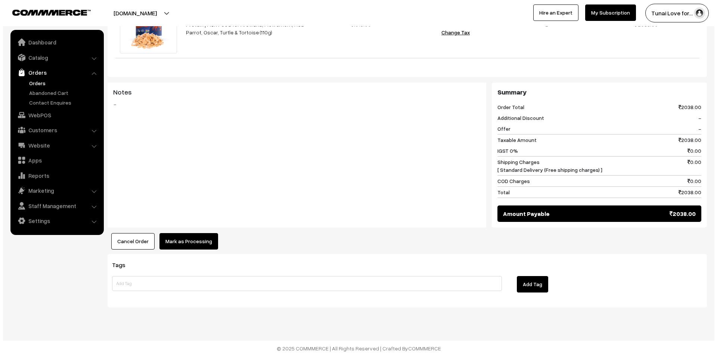
scroll to position [258, 0]
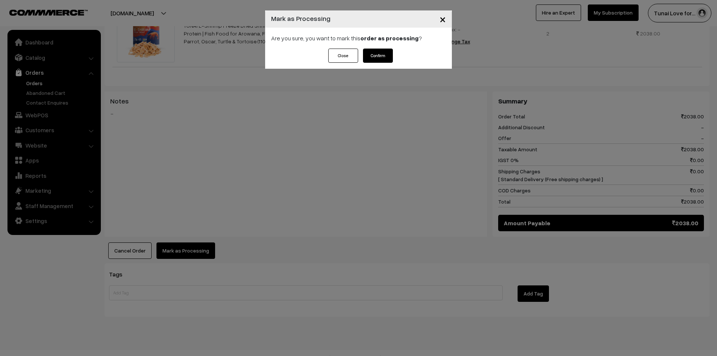
click at [377, 59] on button "Confirm" at bounding box center [378, 56] width 30 height 14
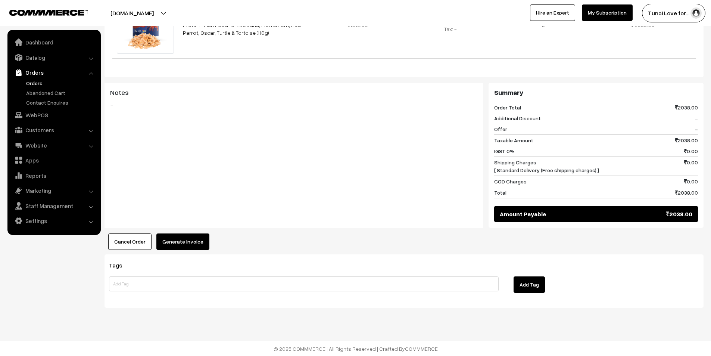
scroll to position [266, 0]
click at [194, 243] on button "Generate Invoice" at bounding box center [182, 241] width 53 height 16
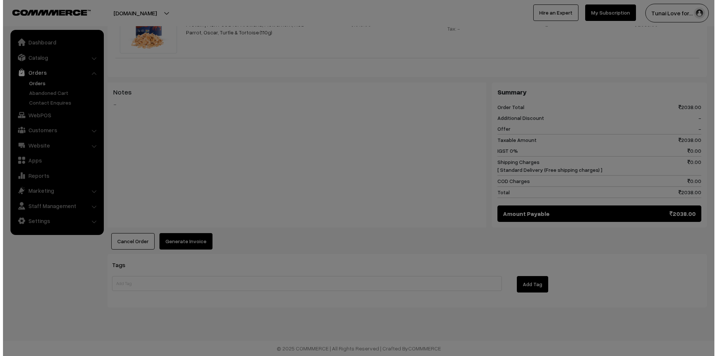
scroll to position [258, 0]
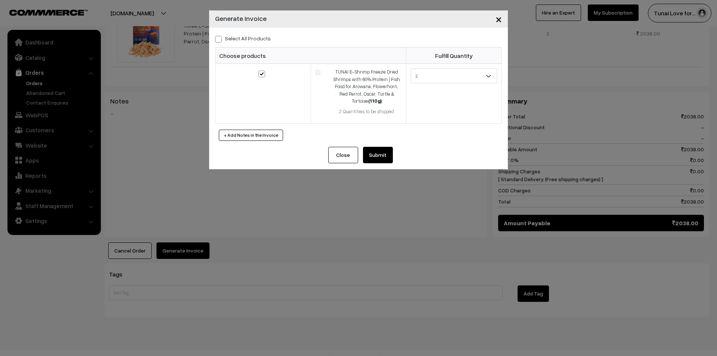
click at [381, 153] on button "Submit" at bounding box center [378, 155] width 30 height 16
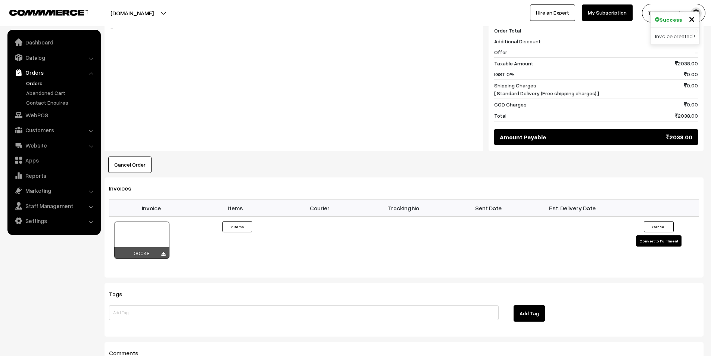
scroll to position [416, 0]
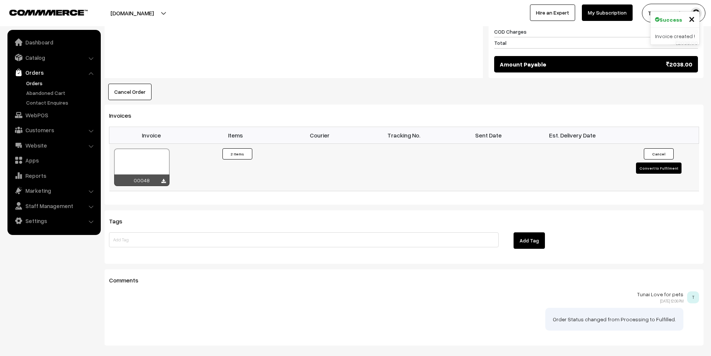
click at [653, 169] on button "Convert to Fulfilment" at bounding box center [659, 167] width 46 height 11
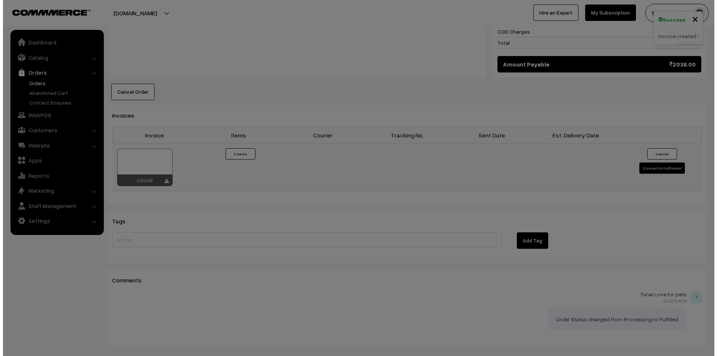
scroll to position [408, 0]
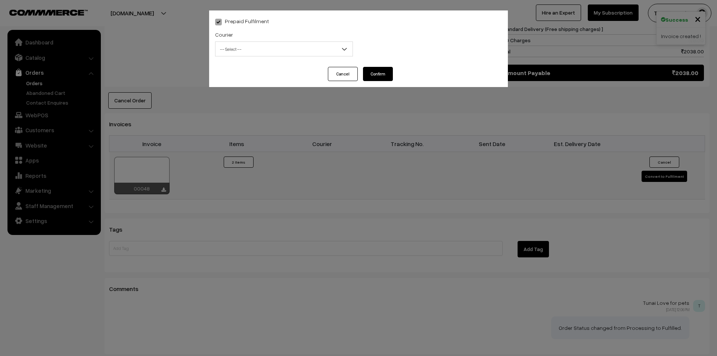
select select "1"
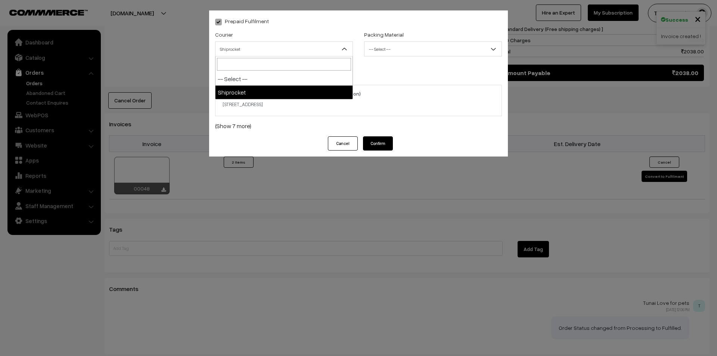
click at [334, 48] on span "Shiprocket" at bounding box center [283, 49] width 137 height 13
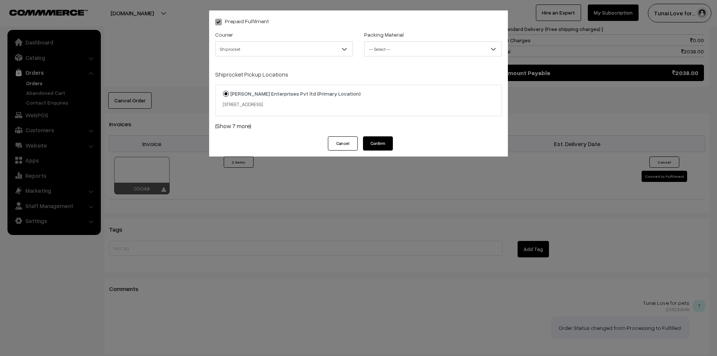
click at [423, 49] on span "-- Select --" at bounding box center [432, 49] width 137 height 13
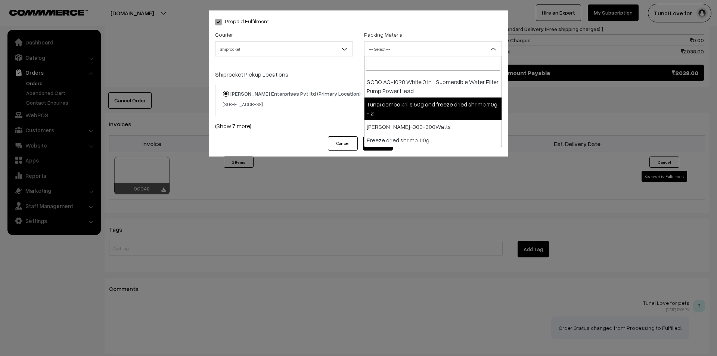
scroll to position [454, 0]
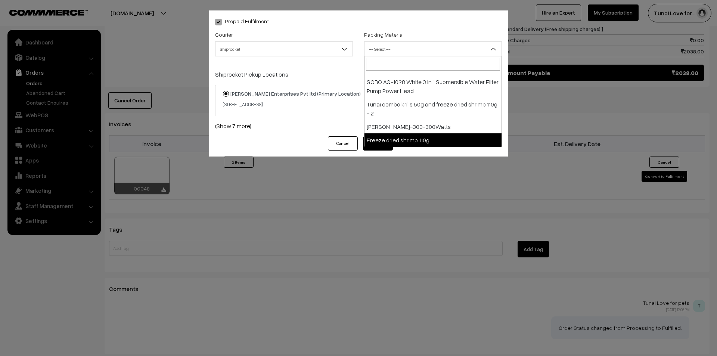
select select "34"
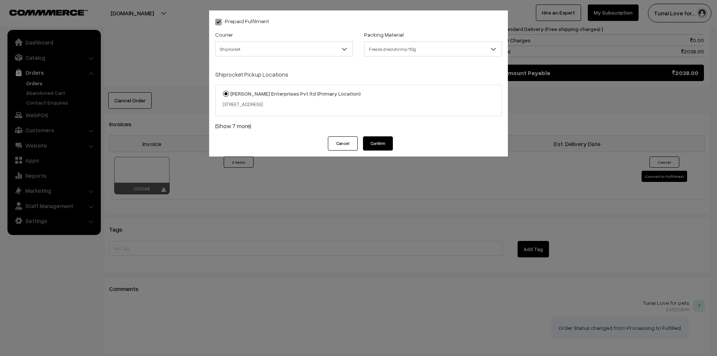
click at [384, 145] on button "Confirm" at bounding box center [378, 143] width 30 height 14
